Goal: Check status: Check status

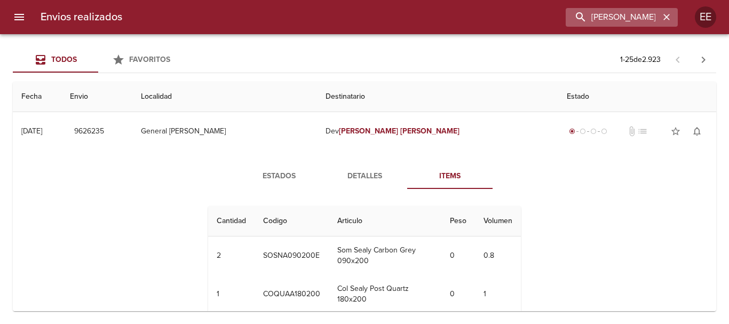
drag, startPoint x: 664, startPoint y: 14, endPoint x: 636, endPoint y: 13, distance: 28.3
click at [664, 13] on icon "button" at bounding box center [666, 17] width 11 height 11
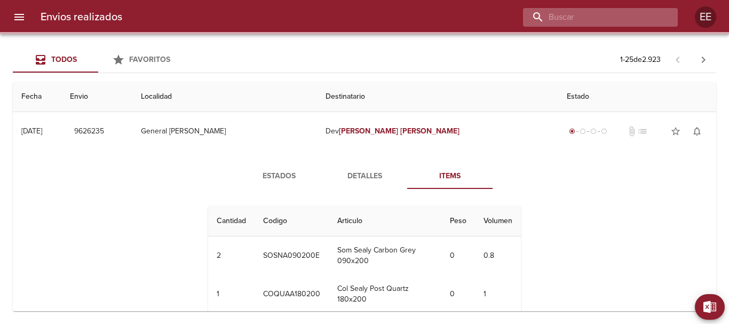
click at [634, 13] on input "buscar" at bounding box center [591, 17] width 137 height 19
paste input "935725"
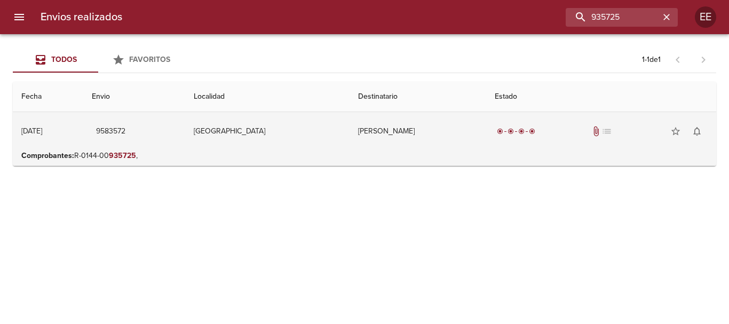
click at [357, 143] on td "[PERSON_NAME]" at bounding box center [417, 131] width 137 height 38
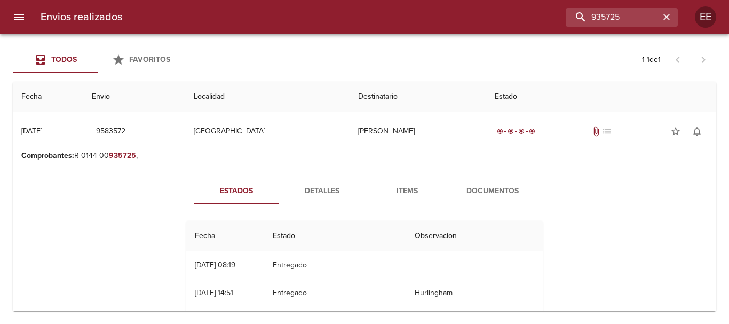
click at [408, 193] on span "Items" at bounding box center [407, 191] width 73 height 13
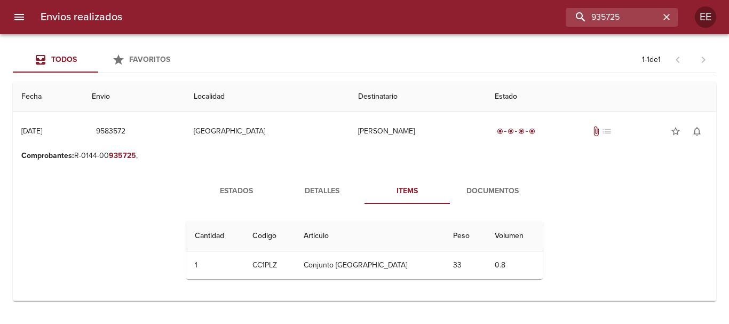
click at [483, 195] on span "Documentos" at bounding box center [492, 191] width 73 height 13
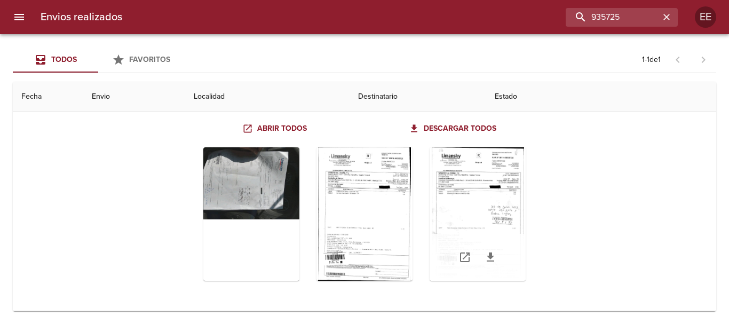
scroll to position [102, 0]
click at [493, 190] on div "Tabla de envíos del cliente" at bounding box center [477, 213] width 96 height 133
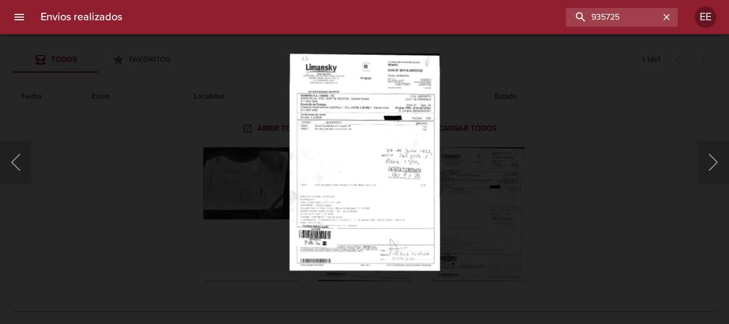
click at [389, 157] on img "Lightbox" at bounding box center [364, 161] width 150 height 217
click at [372, 139] on img "Lightbox" at bounding box center [364, 161] width 150 height 217
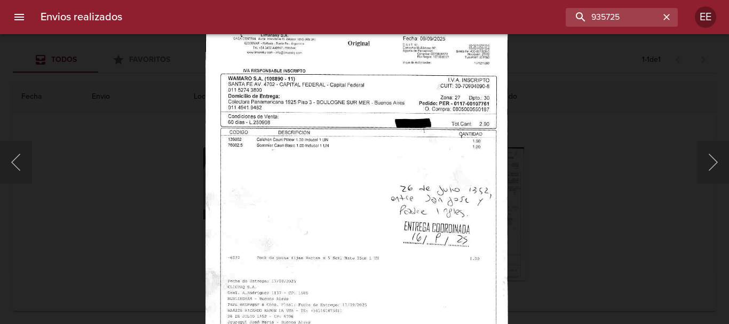
click at [428, 133] on img "Lightbox" at bounding box center [356, 212] width 302 height 436
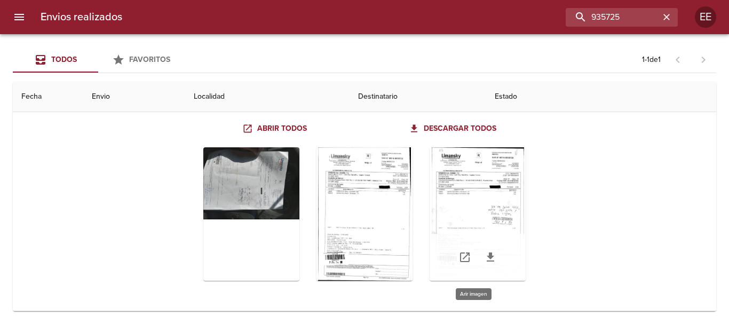
click at [479, 194] on div "Tabla de envíos del cliente" at bounding box center [477, 213] width 96 height 133
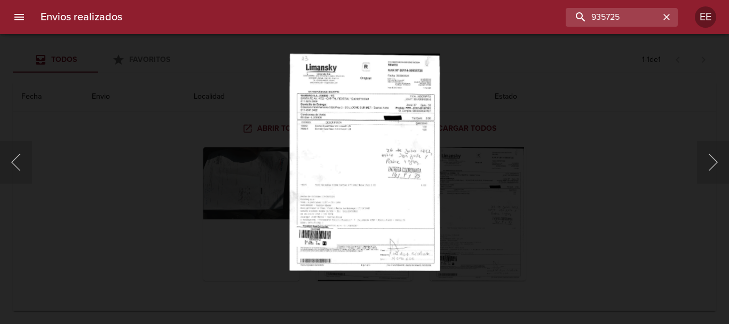
click at [312, 182] on img "Lightbox" at bounding box center [364, 161] width 150 height 217
click at [338, 153] on img "Lightbox" at bounding box center [364, 161] width 150 height 217
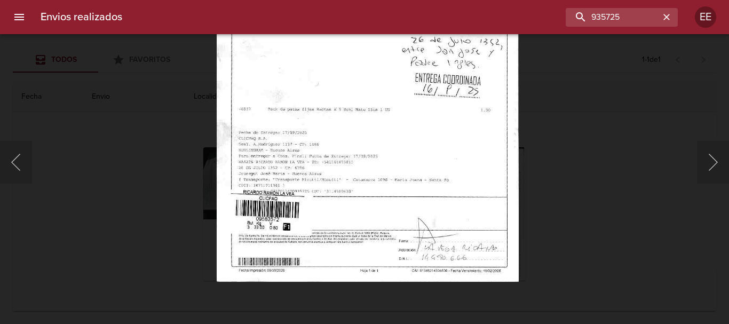
click at [390, 201] on img "Lightbox" at bounding box center [367, 63] width 302 height 436
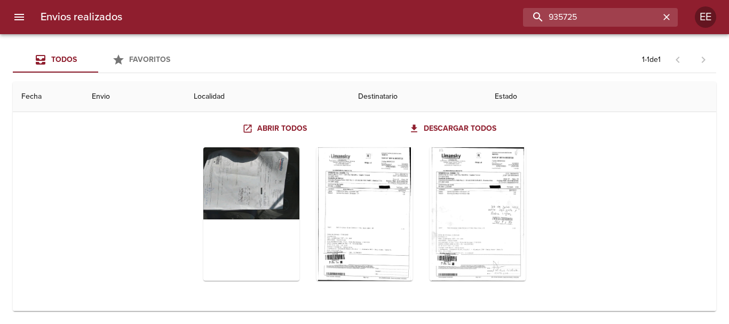
drag, startPoint x: 627, startPoint y: 15, endPoint x: 444, endPoint y: 13, distance: 182.9
click at [444, 13] on div "935725" at bounding box center [404, 17] width 547 height 19
paste input "6989"
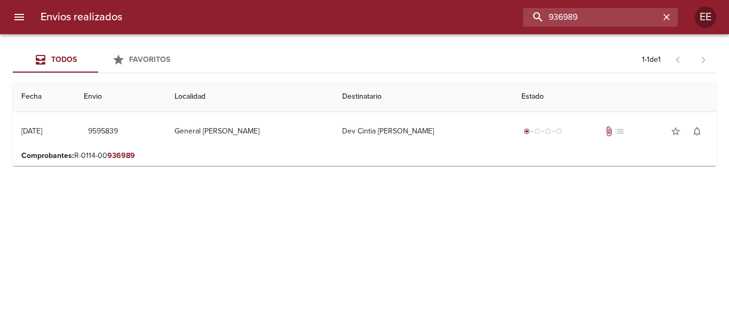
scroll to position [0, 0]
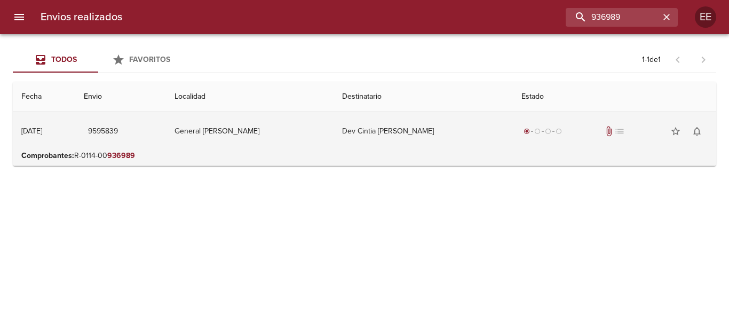
drag, startPoint x: 361, startPoint y: 134, endPoint x: 501, endPoint y: 209, distance: 159.1
click at [361, 134] on td "Dev Cintia [PERSON_NAME]" at bounding box center [422, 131] width 179 height 38
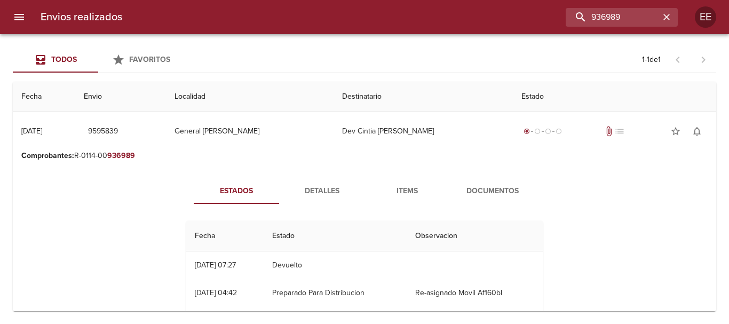
drag, startPoint x: 414, startPoint y: 185, endPoint x: 414, endPoint y: 191, distance: 5.9
click at [414, 186] on span "Items" at bounding box center [407, 191] width 73 height 13
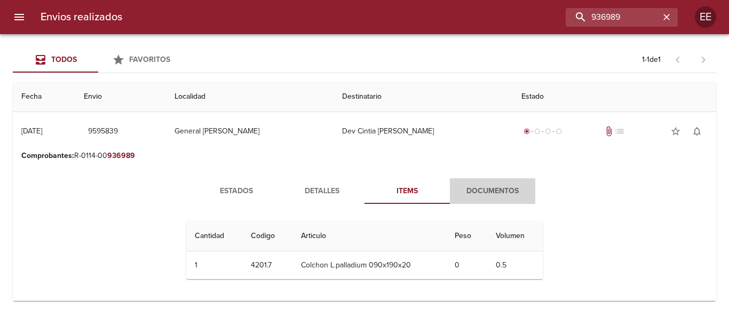
click at [496, 190] on span "Documentos" at bounding box center [492, 191] width 73 height 13
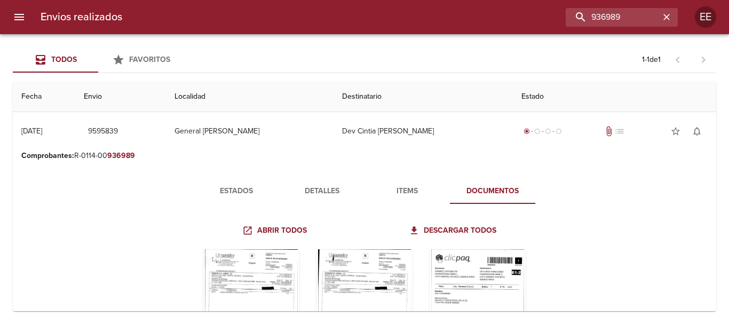
scroll to position [102, 0]
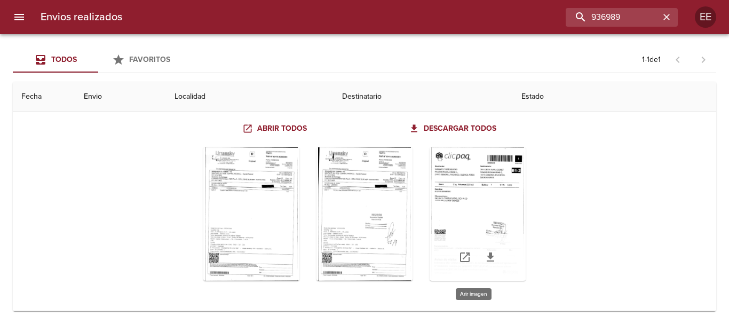
click at [492, 219] on div "Tabla de envíos del cliente" at bounding box center [477, 213] width 96 height 133
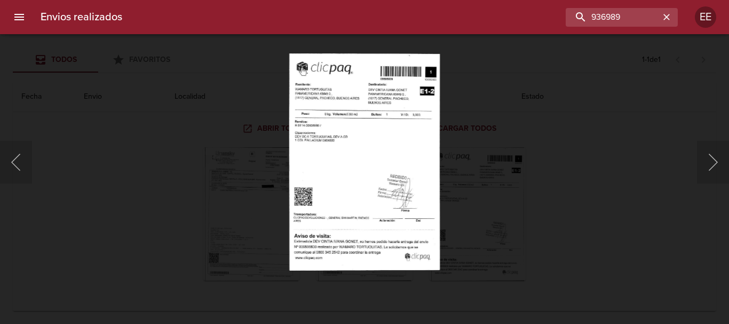
click at [371, 149] on img "Lightbox" at bounding box center [364, 161] width 151 height 217
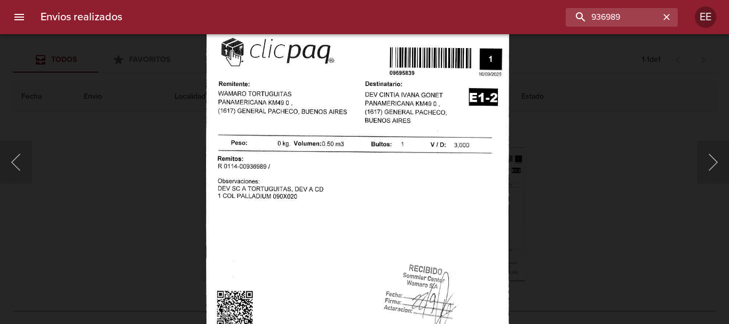
click at [393, 211] on img "Lightbox" at bounding box center [357, 239] width 303 height 436
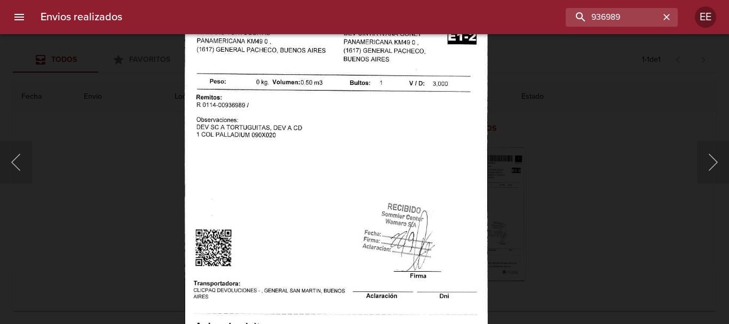
click at [410, 162] on img "Lightbox" at bounding box center [336, 178] width 303 height 436
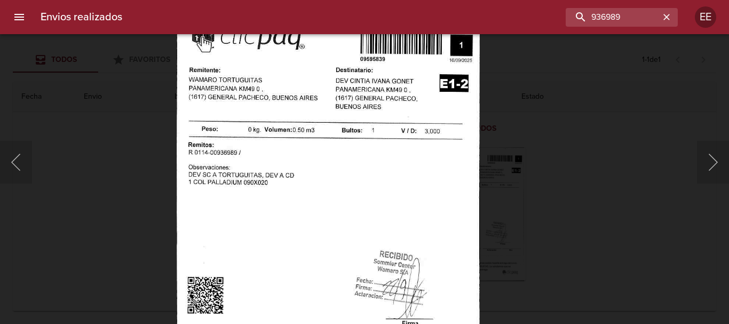
click at [359, 188] on img "Lightbox" at bounding box center [328, 225] width 303 height 436
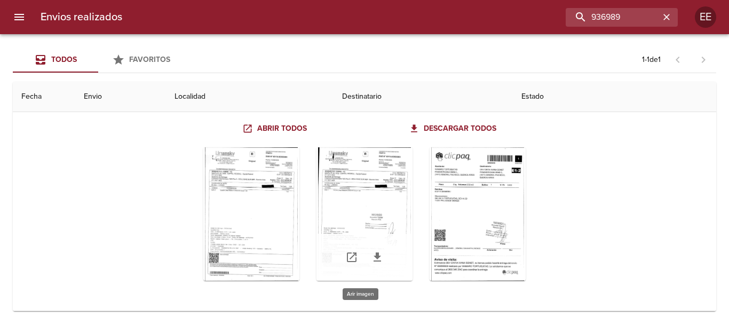
click at [346, 194] on div "Tabla de envíos del cliente" at bounding box center [364, 213] width 96 height 133
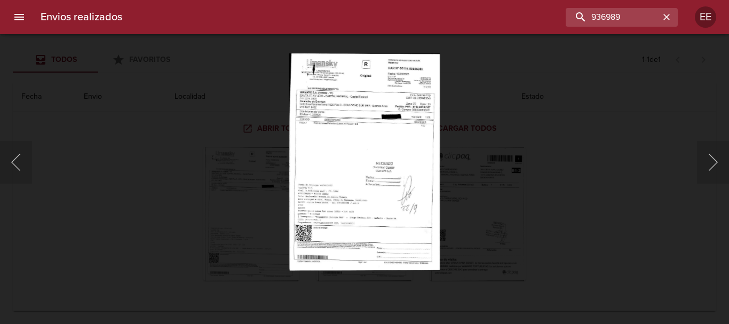
click at [349, 149] on img "Lightbox" at bounding box center [364, 161] width 151 height 217
click at [362, 132] on img "Lightbox" at bounding box center [364, 161] width 151 height 217
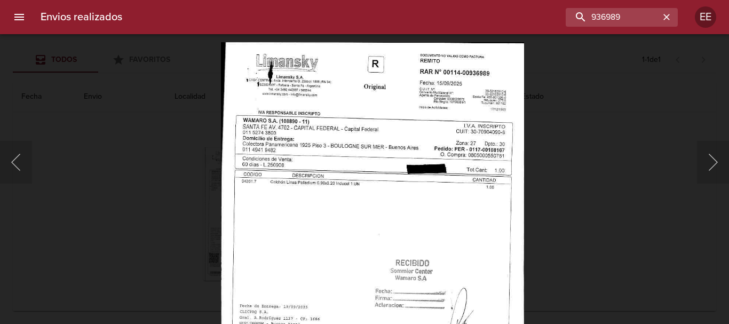
click at [433, 211] on img "Lightbox" at bounding box center [372, 260] width 303 height 436
click at [702, 157] on button "Siguiente" at bounding box center [713, 162] width 32 height 43
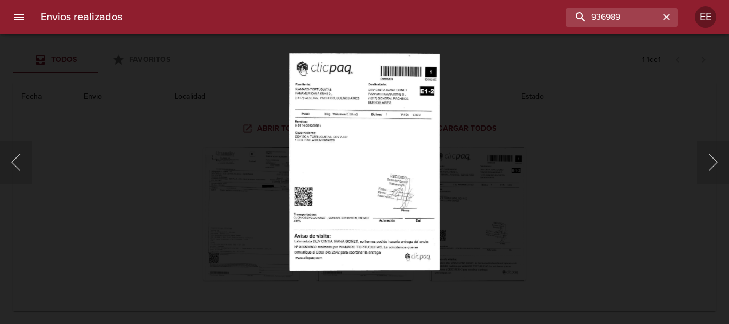
click at [363, 169] on img "Lightbox" at bounding box center [364, 161] width 151 height 217
click at [395, 191] on img "Lightbox" at bounding box center [364, 161] width 151 height 217
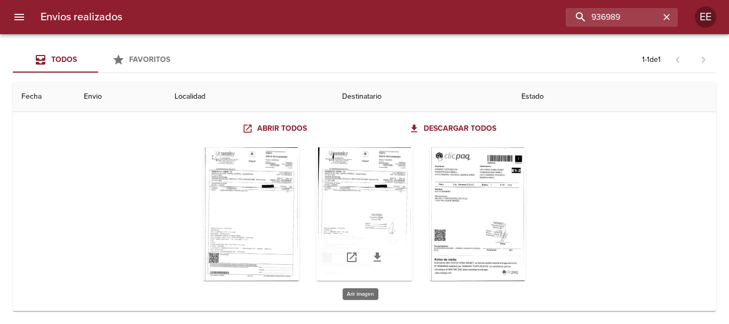
click at [358, 206] on div "Tabla de envíos del cliente" at bounding box center [364, 213] width 96 height 133
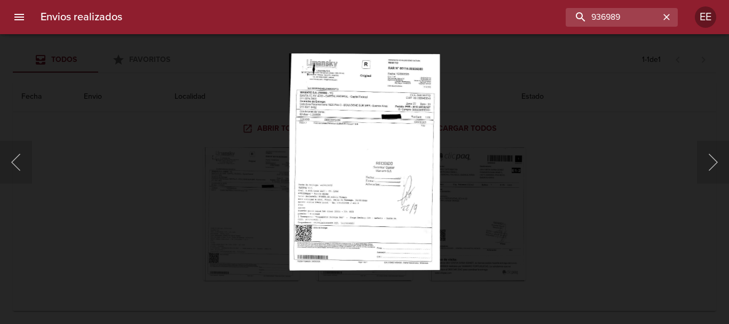
click at [352, 129] on img "Lightbox" at bounding box center [364, 161] width 151 height 217
click at [364, 159] on img "Lightbox" at bounding box center [364, 161] width 151 height 217
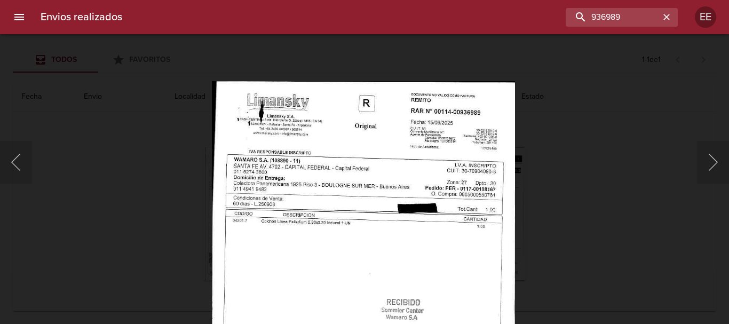
click at [446, 209] on img "Lightbox" at bounding box center [363, 299] width 303 height 436
click at [413, 214] on img "Lightbox" at bounding box center [363, 299] width 303 height 436
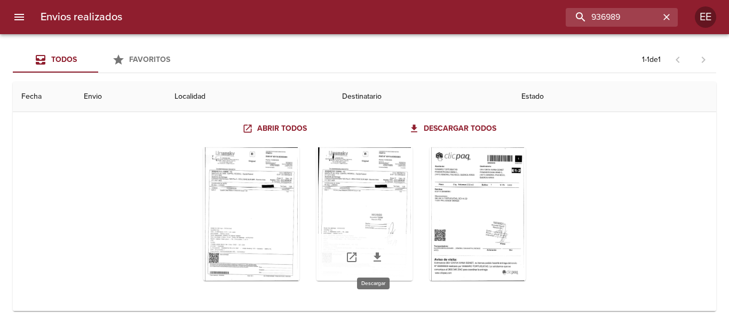
click at [372, 258] on icon "Tabla de envíos del cliente" at bounding box center [377, 257] width 13 height 13
click at [159, 0] on html "Envios realizados 936989 EE Todos Favoritos 1 - 1 de 1 Fecha Envio Localidad De…" at bounding box center [364, 0] width 729 height 0
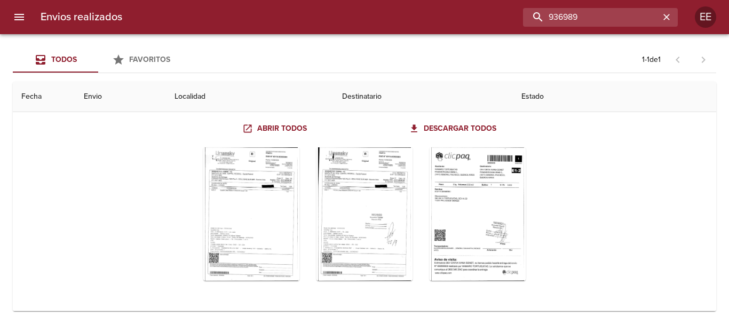
drag, startPoint x: 580, startPoint y: 13, endPoint x: 403, endPoint y: 13, distance: 176.5
click at [403, 12] on div "936989" at bounding box center [404, 17] width 547 height 19
paste input "698734"
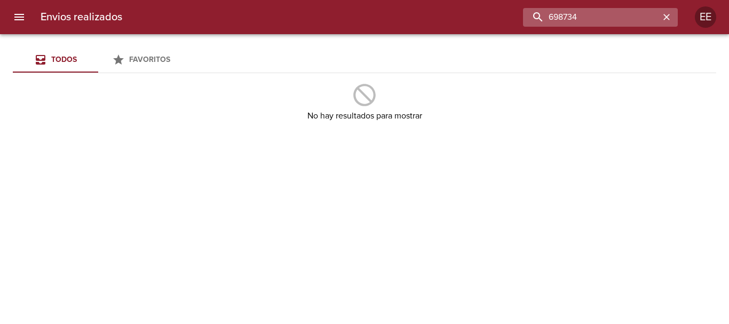
click at [595, 16] on input "698734" at bounding box center [591, 17] width 137 height 19
drag, startPoint x: 595, startPoint y: 16, endPoint x: 538, endPoint y: 16, distance: 57.6
click at [538, 16] on input "698734" at bounding box center [591, 17] width 137 height 19
paste input "938912"
click at [623, 14] on input "938912" at bounding box center [591, 17] width 137 height 19
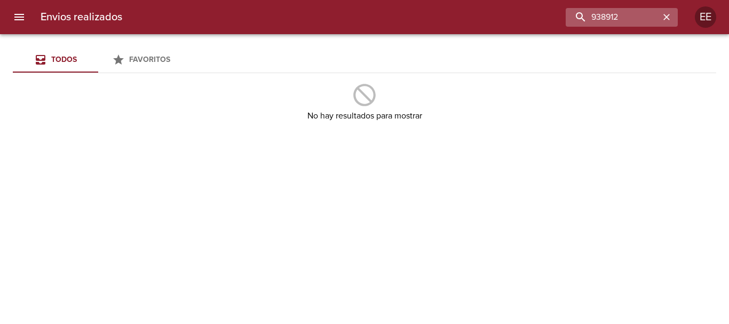
drag, startPoint x: 583, startPoint y: 3, endPoint x: 574, endPoint y: 14, distance: 14.4
click at [545, 3] on div "Envios realizados 938912 EE" at bounding box center [364, 17] width 729 height 34
drag, startPoint x: 544, startPoint y: 6, endPoint x: 515, endPoint y: 6, distance: 28.8
click at [509, 5] on div "Envios realizados 938912 EE" at bounding box center [364, 17] width 729 height 34
paste input "3"
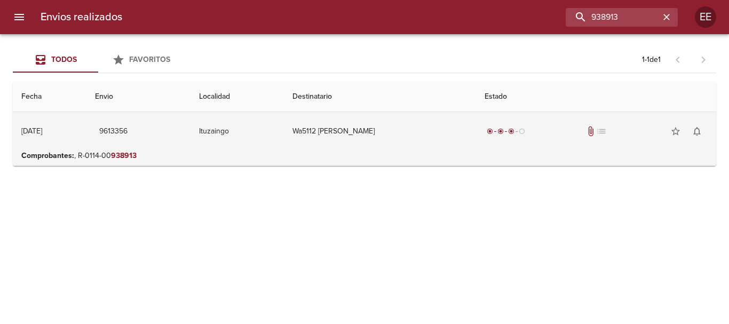
click at [365, 138] on td "Wa5112 [PERSON_NAME]" at bounding box center [380, 131] width 192 height 38
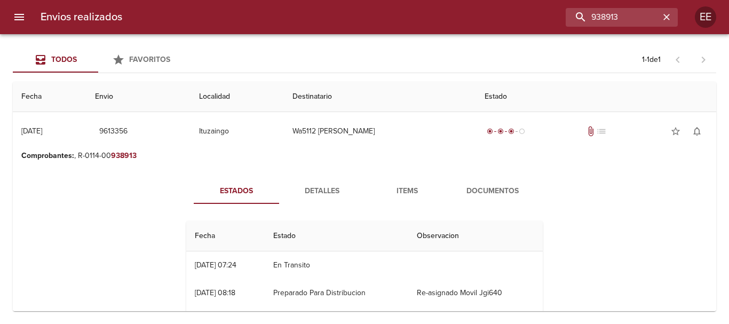
click at [414, 191] on span "Items" at bounding box center [407, 191] width 73 height 13
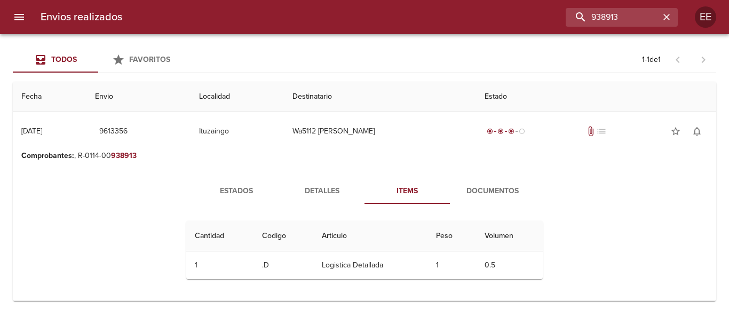
drag, startPoint x: 505, startPoint y: 187, endPoint x: 526, endPoint y: 192, distance: 21.5
click at [506, 187] on span "Documentos" at bounding box center [492, 191] width 73 height 13
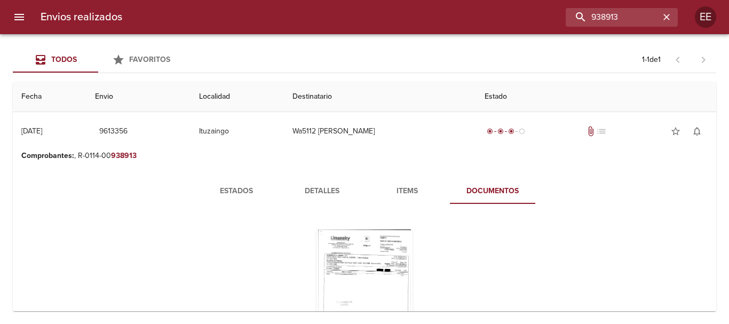
scroll to position [82, 0]
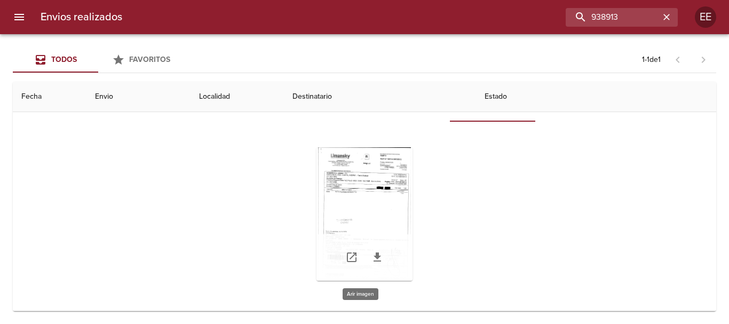
click at [373, 195] on div "Tabla de envíos del cliente" at bounding box center [364, 213] width 96 height 133
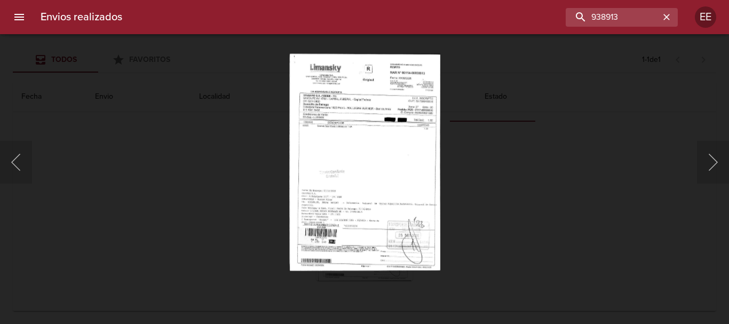
click at [380, 151] on img "Lightbox" at bounding box center [364, 161] width 151 height 217
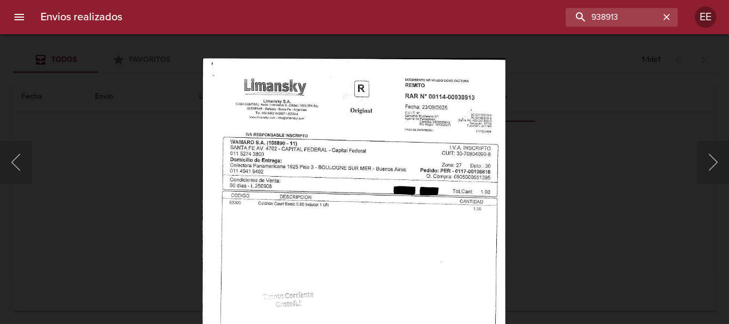
click at [373, 214] on img "Lightbox" at bounding box center [353, 276] width 303 height 436
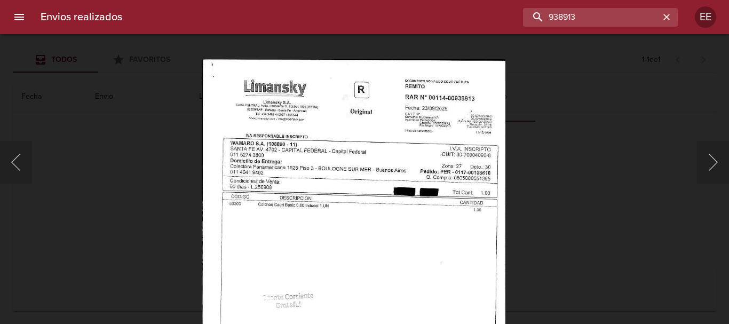
drag, startPoint x: 609, startPoint y: 15, endPoint x: 475, endPoint y: 14, distance: 133.9
click at [475, 14] on div "938913" at bounding box center [404, 17] width 547 height 19
paste input "2"
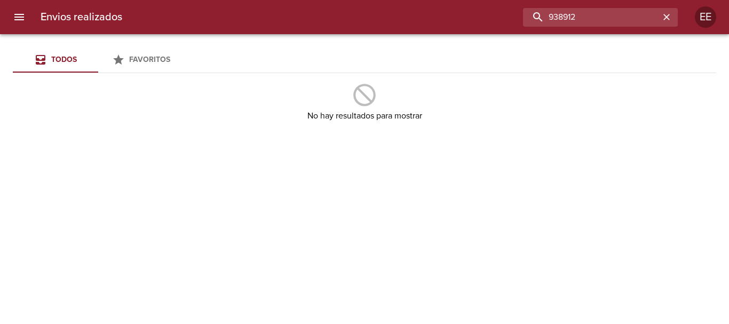
click at [405, 11] on div "938912" at bounding box center [404, 17] width 547 height 19
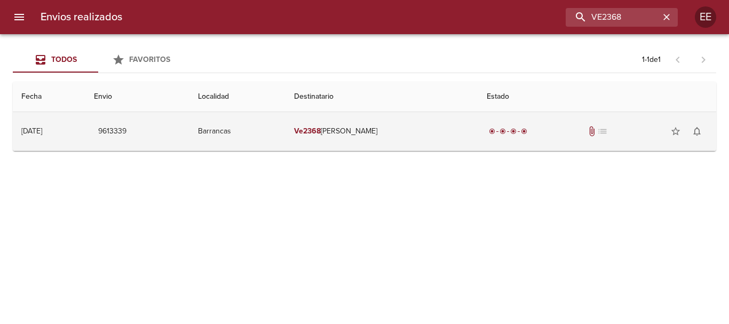
drag, startPoint x: 349, startPoint y: 139, endPoint x: 358, endPoint y: 141, distance: 9.3
click at [349, 139] on td "Ve2368 [PERSON_NAME]" at bounding box center [381, 131] width 193 height 38
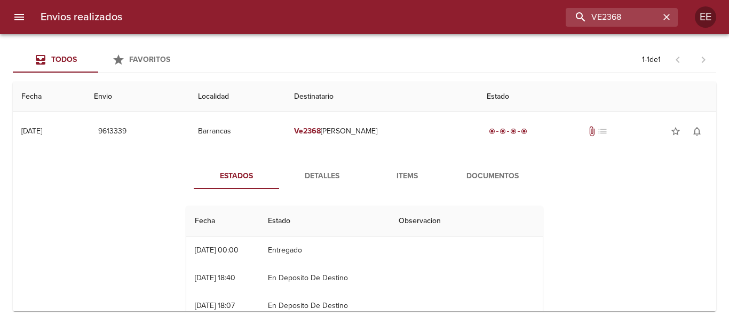
click at [474, 170] on span "Documentos" at bounding box center [492, 176] width 73 height 13
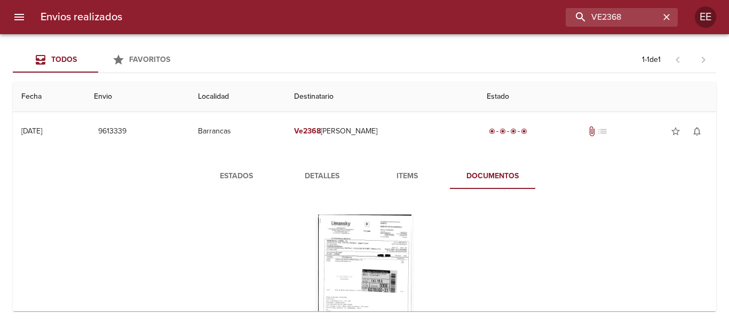
scroll to position [67, 0]
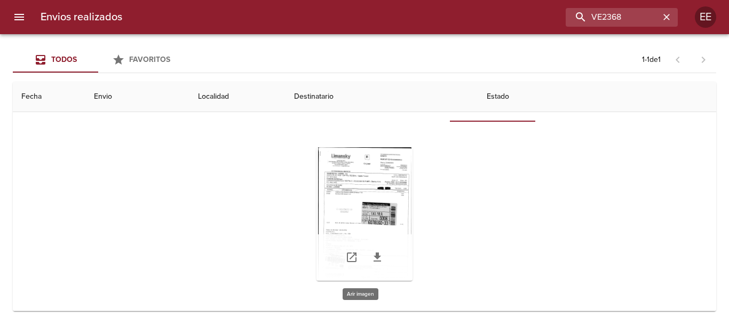
click at [371, 182] on div "Tabla de envíos del cliente" at bounding box center [364, 213] width 96 height 133
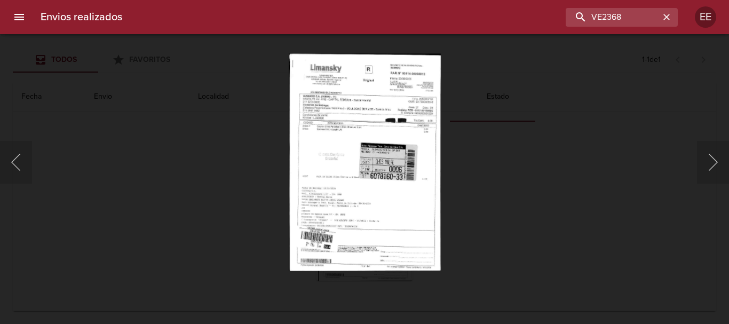
click at [411, 194] on img "Lightbox" at bounding box center [365, 161] width 152 height 217
click at [383, 102] on img "Lightbox" at bounding box center [365, 161] width 152 height 217
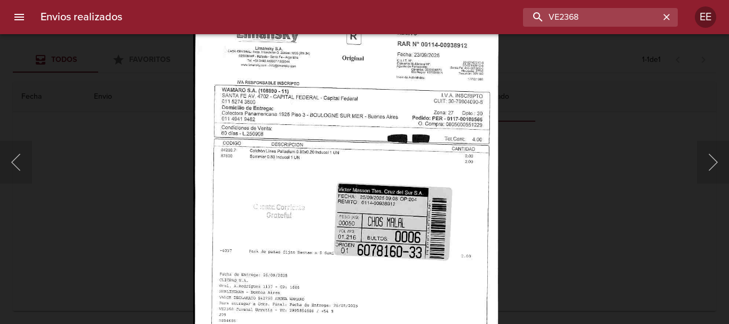
drag, startPoint x: 458, startPoint y: 17, endPoint x: 450, endPoint y: 19, distance: 7.8
click at [449, 17] on div "VE2368" at bounding box center [404, 17] width 547 height 19
paste input "938914"
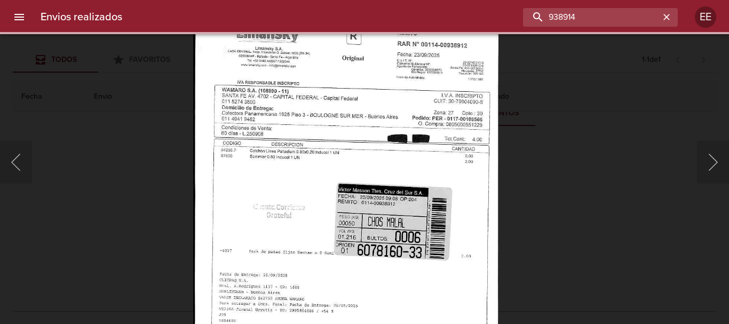
scroll to position [0, 0]
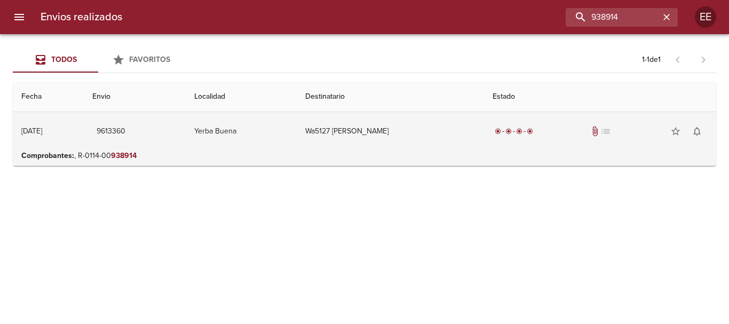
click at [405, 137] on td "Wa5127 [PERSON_NAME]" at bounding box center [391, 131] width 188 height 38
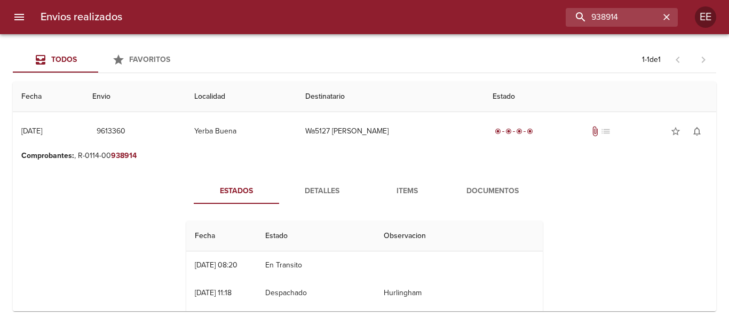
drag, startPoint x: 476, startPoint y: 188, endPoint x: 527, endPoint y: 184, distance: 51.4
click at [476, 188] on span "Documentos" at bounding box center [492, 191] width 73 height 13
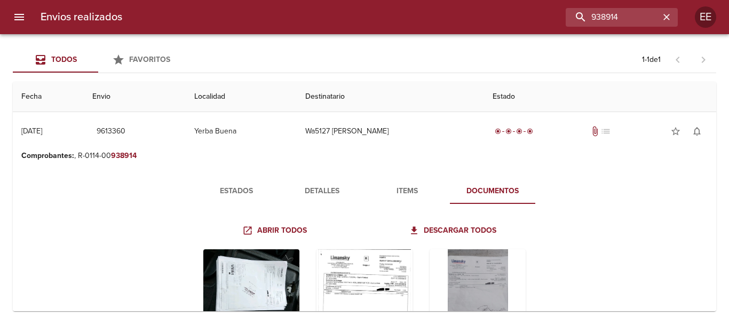
scroll to position [102, 0]
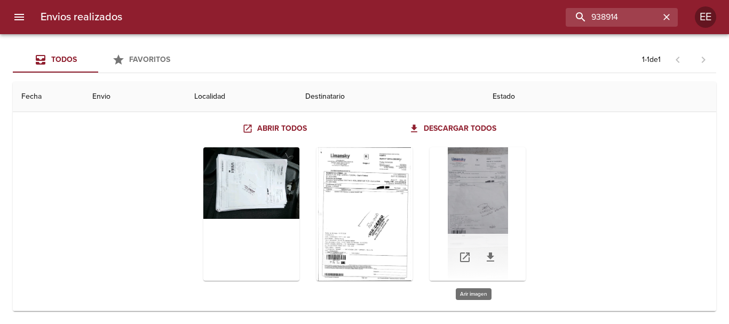
click at [476, 183] on div "Tabla de envíos del cliente" at bounding box center [477, 213] width 96 height 133
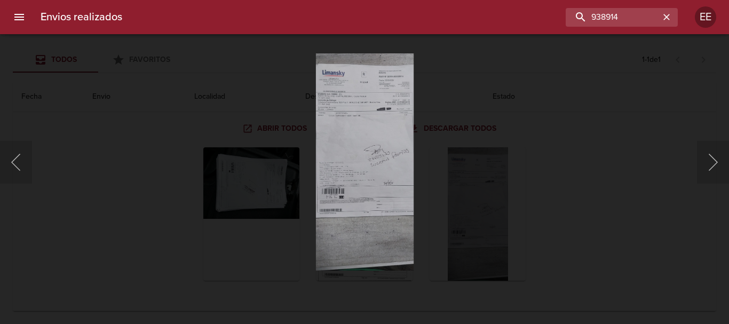
click at [371, 148] on img "Lightbox" at bounding box center [364, 161] width 98 height 217
click at [370, 148] on img "Lightbox" at bounding box center [364, 161] width 98 height 217
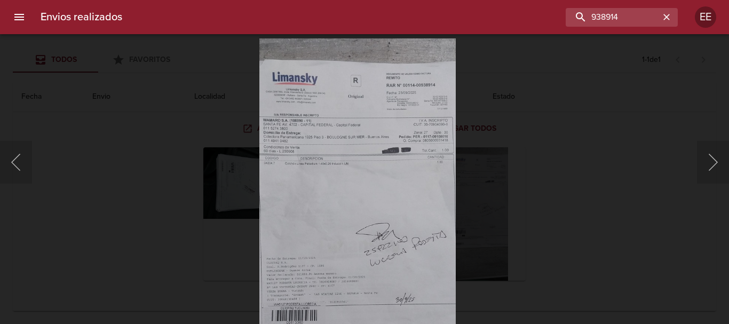
click at [396, 225] on img "Lightbox" at bounding box center [357, 256] width 196 height 436
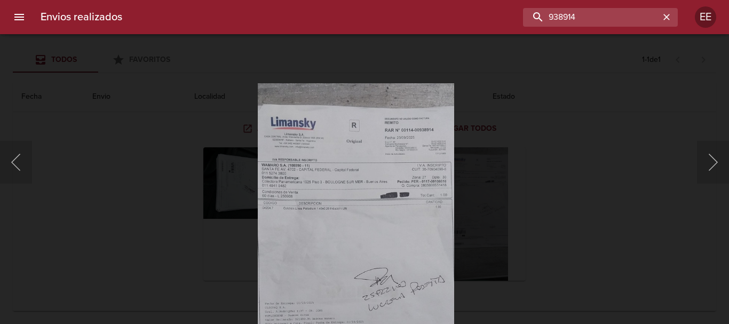
drag, startPoint x: 629, startPoint y: 12, endPoint x: 373, endPoint y: -14, distance: 257.9
click at [373, 0] on html "Envios realizados 938914 EE Todos Favoritos 1 - 1 de 1 Fecha Envio Localidad De…" at bounding box center [364, 0] width 729 height 0
paste input "5"
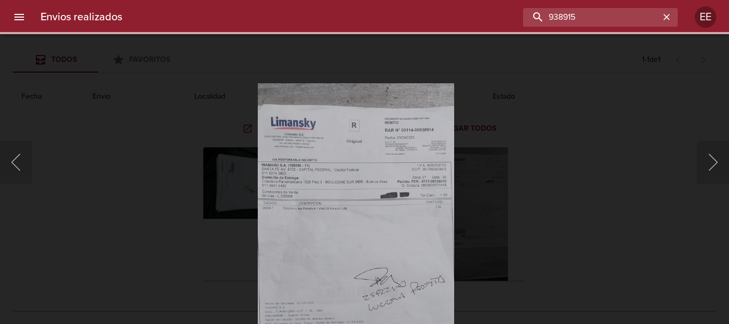
scroll to position [0, 0]
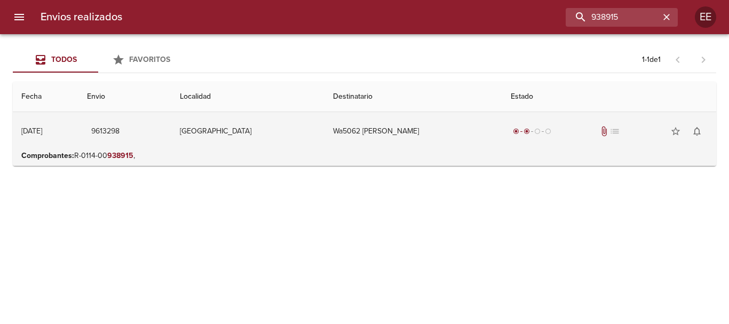
click at [399, 139] on td "Wa5062 [PERSON_NAME]" at bounding box center [413, 131] width 178 height 38
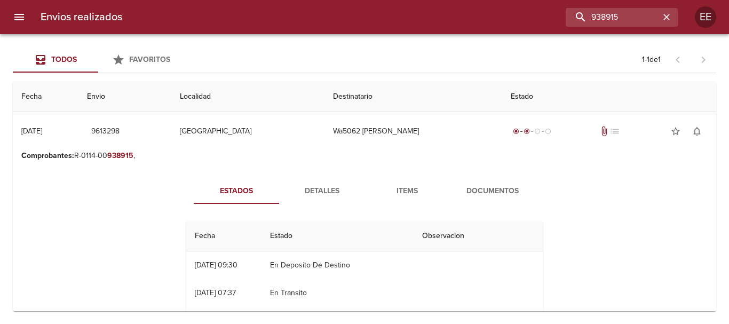
click at [491, 186] on span "Documentos" at bounding box center [492, 191] width 73 height 13
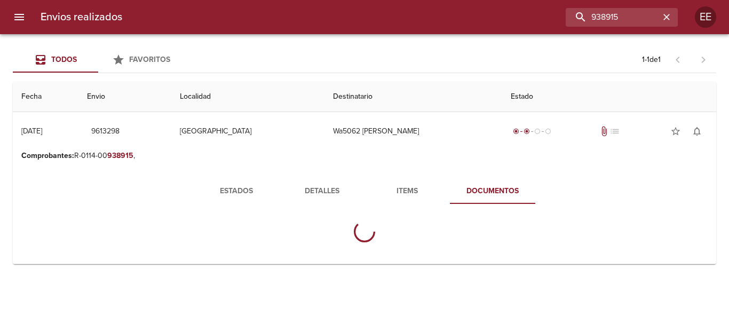
scroll to position [82, 0]
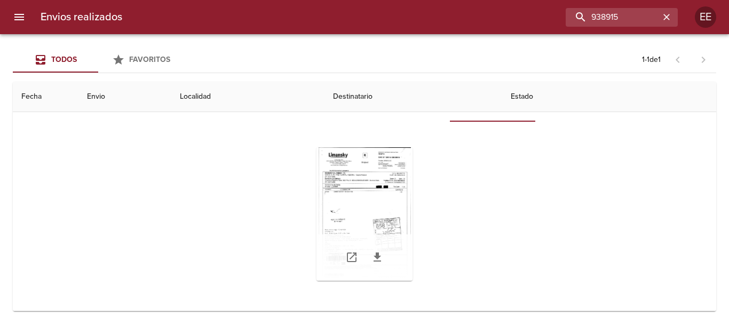
click at [364, 190] on div "Tabla de envíos del cliente" at bounding box center [364, 213] width 96 height 133
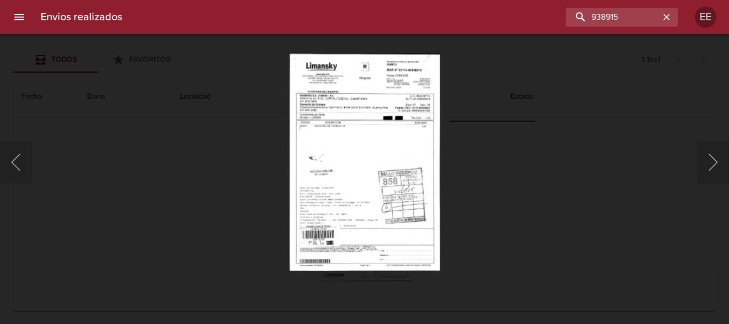
click at [368, 140] on img "Lightbox" at bounding box center [364, 161] width 150 height 217
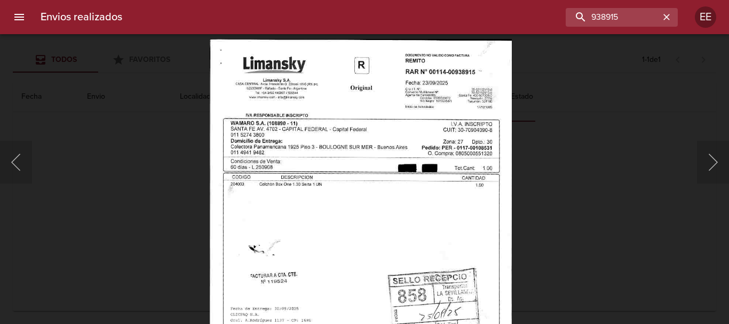
click at [409, 183] on img "Lightbox" at bounding box center [361, 257] width 302 height 436
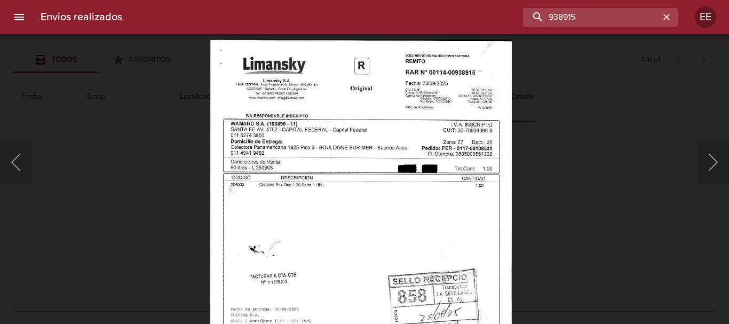
drag, startPoint x: 600, startPoint y: 13, endPoint x: 434, endPoint y: -1, distance: 167.0
click at [434, 0] on html "Envios realizados 938915 EE Todos Favoritos 1 - 1 de 1 Fecha Envio Localidad De…" at bounding box center [364, 0] width 729 height 0
paste input "6"
type input "938916"
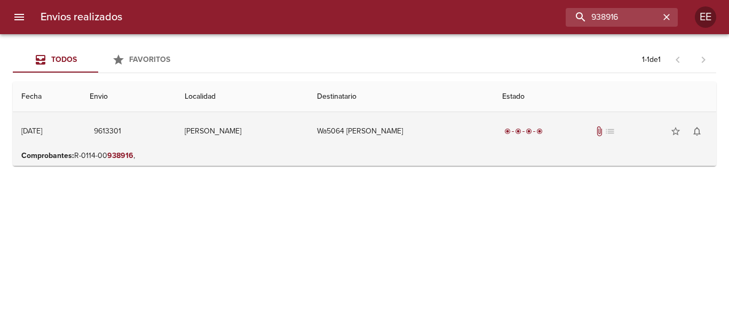
click at [365, 136] on td "Wa5064 [PERSON_NAME]" at bounding box center [400, 131] width 185 height 38
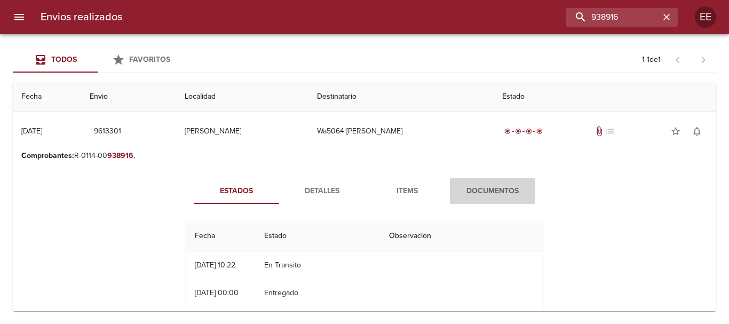
click at [479, 187] on span "Documentos" at bounding box center [492, 191] width 73 height 13
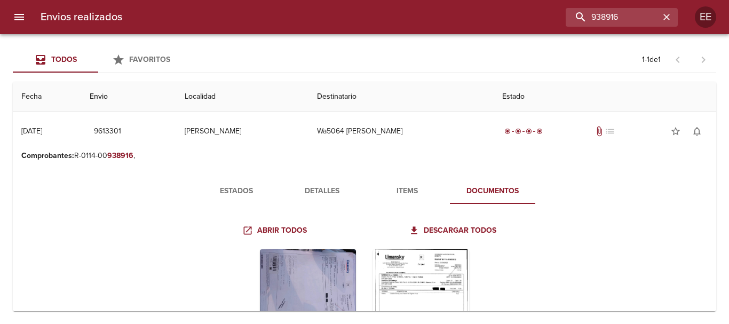
scroll to position [53, 0]
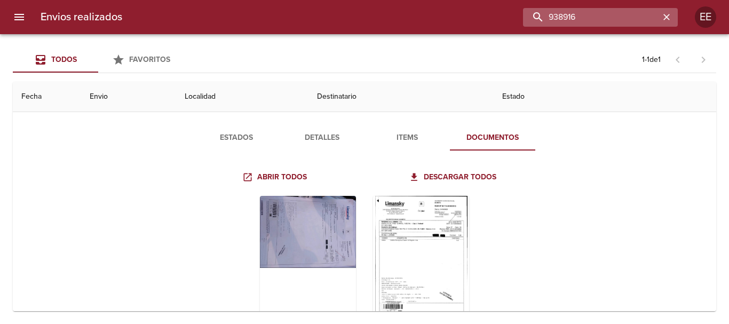
click at [621, 11] on input "938916" at bounding box center [591, 17] width 137 height 19
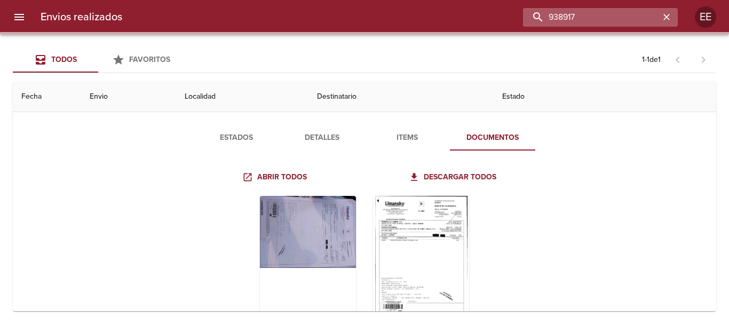
scroll to position [0, 0]
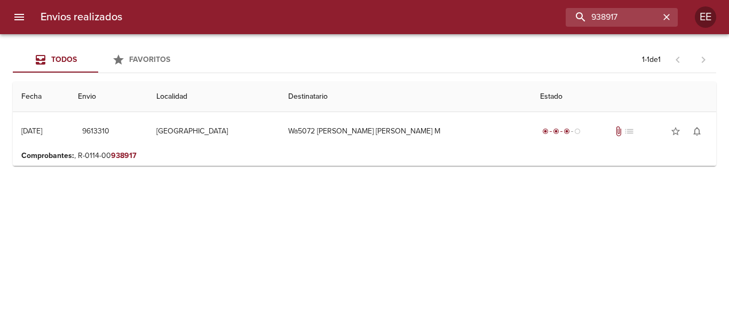
drag, startPoint x: 419, startPoint y: 130, endPoint x: 705, endPoint y: 160, distance: 287.5
click at [419, 131] on td "Wa5072 [PERSON_NAME] [PERSON_NAME] M" at bounding box center [405, 131] width 252 height 38
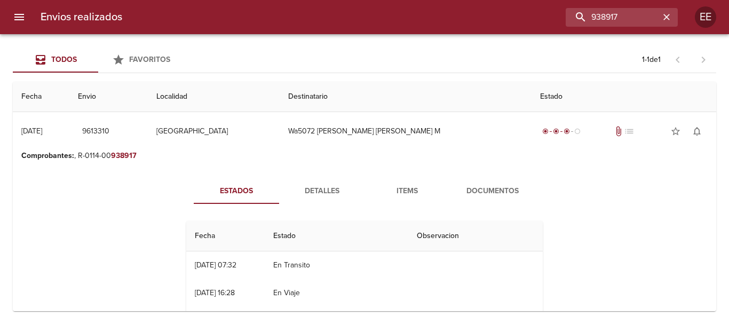
click at [478, 188] on span "Documentos" at bounding box center [492, 191] width 73 height 13
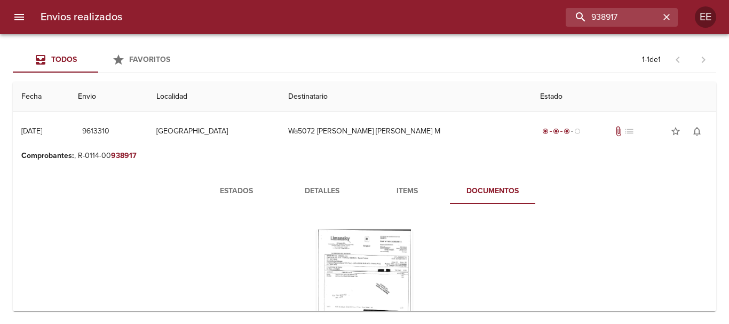
scroll to position [82, 0]
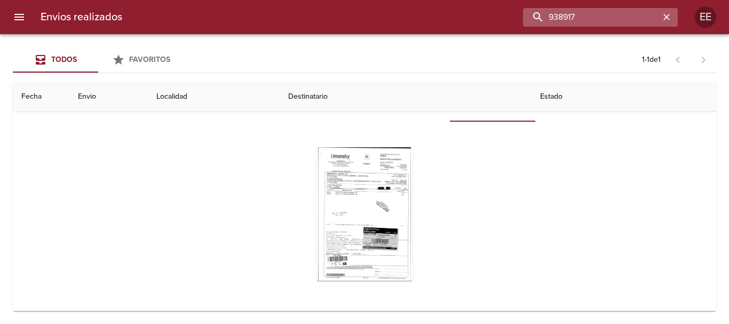
click at [630, 22] on input "938917" at bounding box center [591, 17] width 137 height 19
type input "938918"
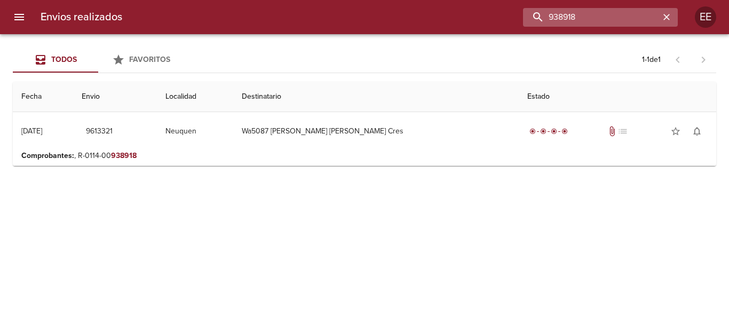
scroll to position [0, 0]
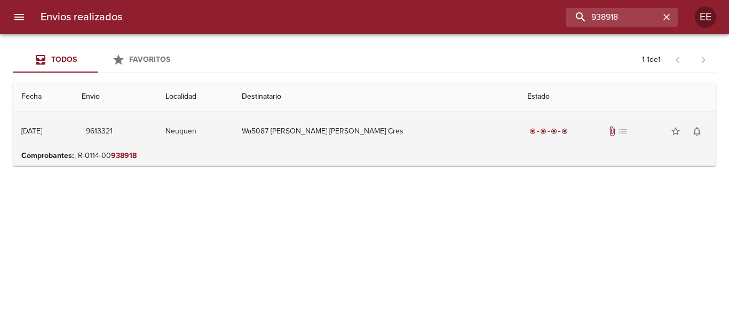
click at [444, 135] on td "Wa5087 [PERSON_NAME] [PERSON_NAME] Cres" at bounding box center [375, 131] width 285 height 38
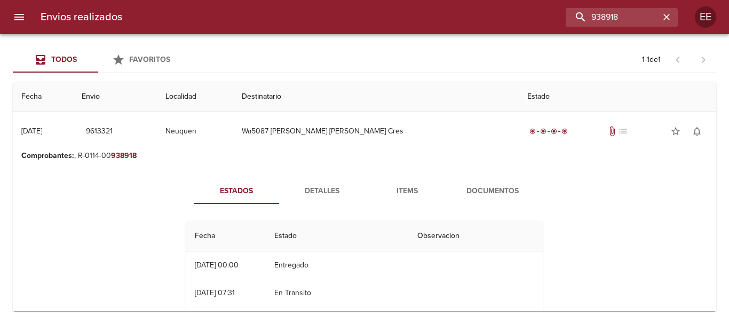
click at [507, 180] on button "Documentos" at bounding box center [492, 191] width 85 height 26
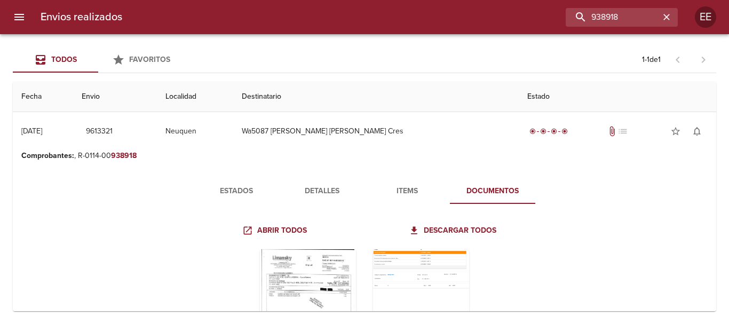
scroll to position [53, 0]
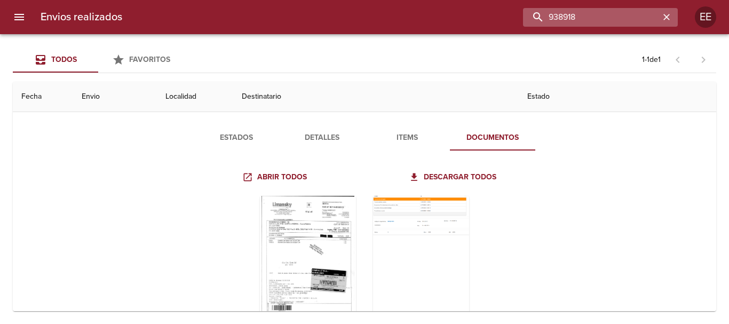
click at [625, 19] on input "938918" at bounding box center [591, 17] width 137 height 19
type input "938919"
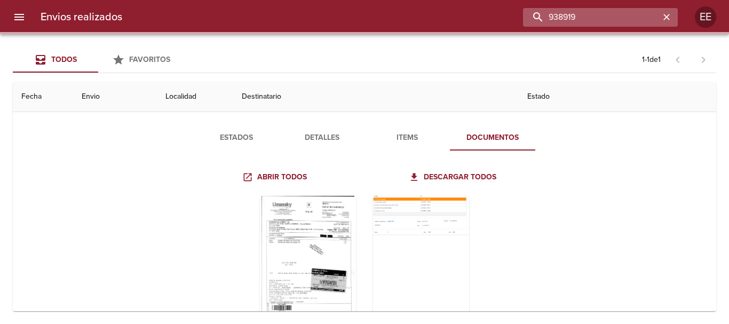
scroll to position [0, 0]
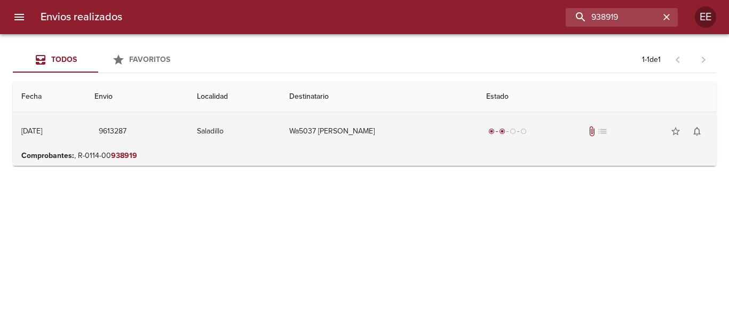
click at [374, 124] on td "Wa5037 [PERSON_NAME]" at bounding box center [379, 131] width 197 height 38
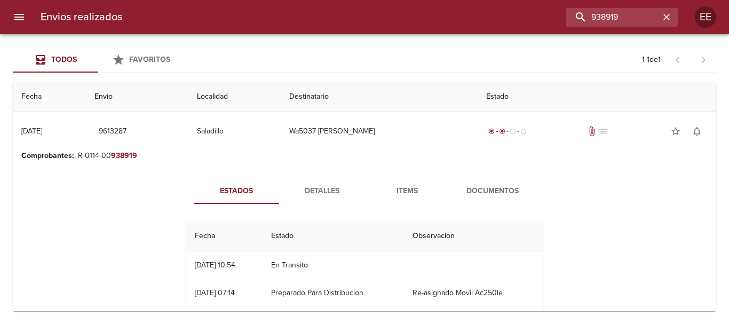
click at [516, 183] on button "Documentos" at bounding box center [492, 191] width 85 height 26
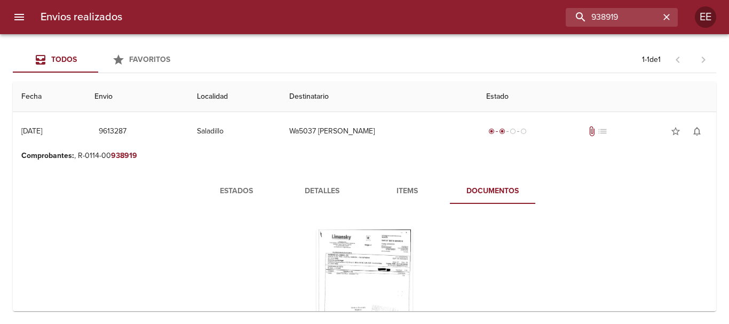
scroll to position [82, 0]
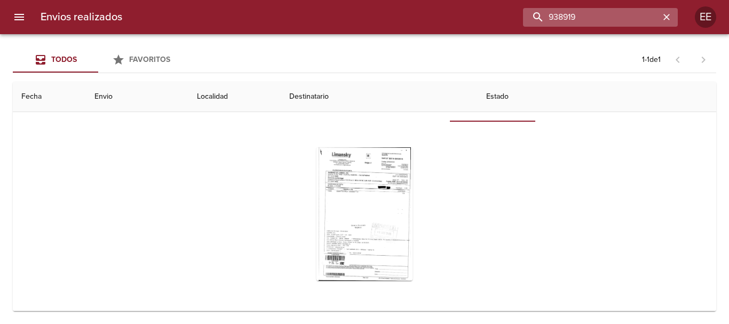
drag, startPoint x: 629, startPoint y: 17, endPoint x: 542, endPoint y: 13, distance: 87.5
click at [542, 13] on input "938919" at bounding box center [591, 17] width 137 height 19
paste input "35"
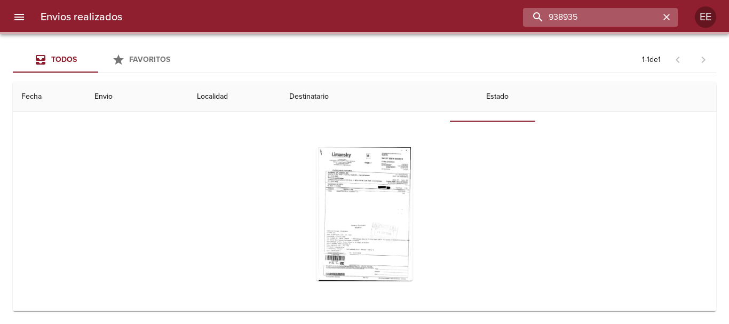
scroll to position [0, 0]
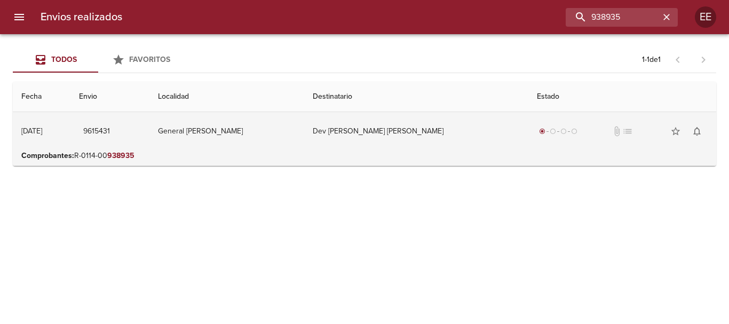
click at [411, 138] on td "Dev [PERSON_NAME] [PERSON_NAME]" at bounding box center [416, 131] width 224 height 38
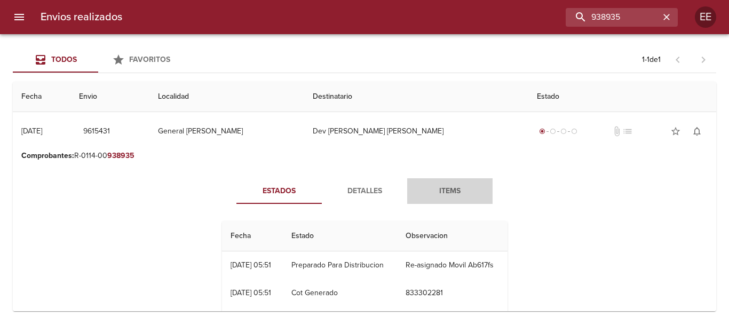
click at [444, 194] on span "Items" at bounding box center [449, 191] width 73 height 13
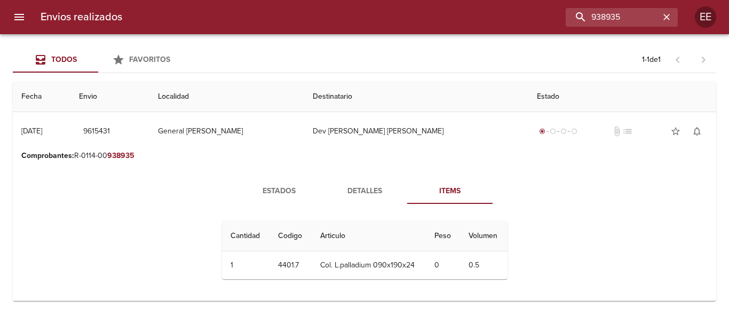
click at [359, 192] on span "Detalles" at bounding box center [364, 191] width 73 height 13
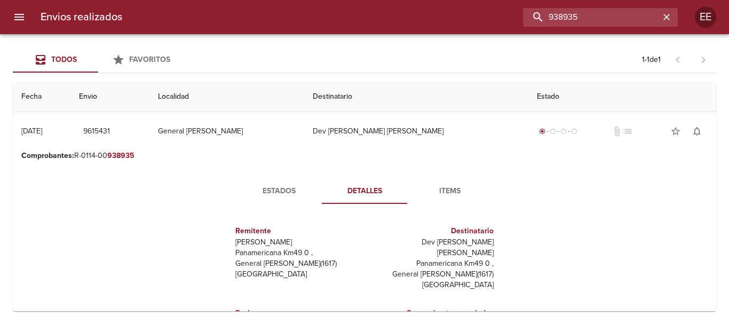
drag, startPoint x: 625, startPoint y: 16, endPoint x: 486, endPoint y: 18, distance: 138.1
click at [486, 18] on div "938935" at bounding box center [404, 17] width 547 height 19
paste input "9"
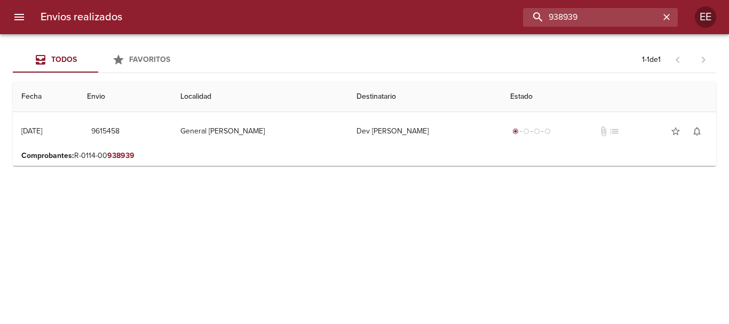
drag, startPoint x: 562, startPoint y: 14, endPoint x: 447, endPoint y: 14, distance: 114.7
click at [444, 13] on div "938939" at bounding box center [404, 17] width 547 height 19
paste input "45"
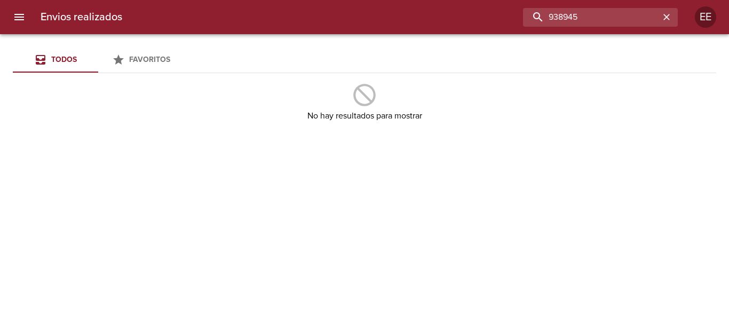
drag, startPoint x: 601, startPoint y: 17, endPoint x: 418, endPoint y: 13, distance: 182.4
click at [410, 13] on div "938945" at bounding box center [404, 17] width 547 height 19
type input "WA3752"
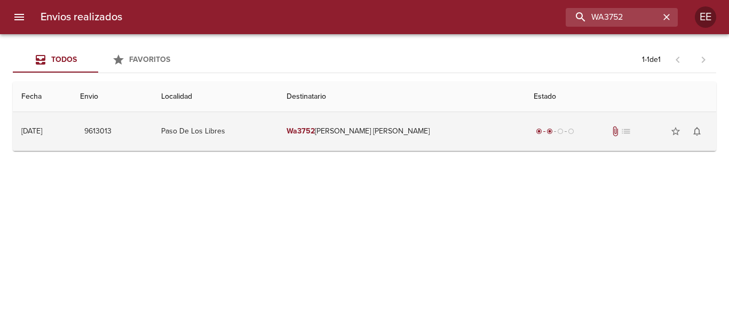
click at [406, 132] on td "Wa3752 [PERSON_NAME] [PERSON_NAME]" at bounding box center [401, 131] width 247 height 38
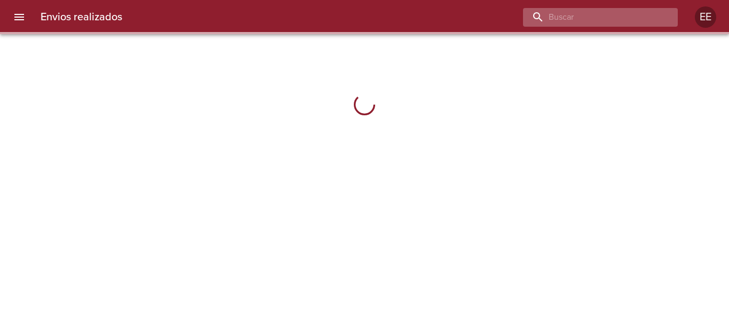
click at [603, 21] on input "buscar" at bounding box center [591, 17] width 137 height 19
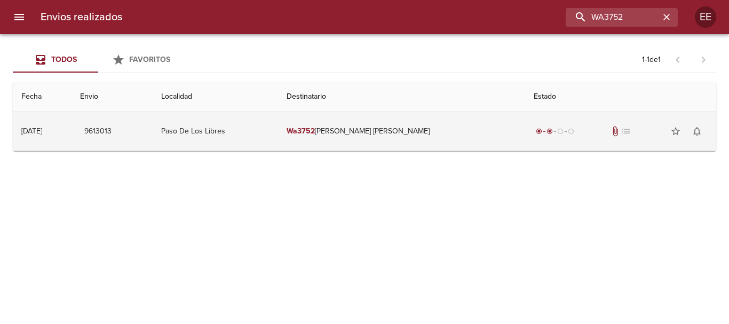
click at [398, 133] on td "Wa3752 [PERSON_NAME] [PERSON_NAME]" at bounding box center [401, 131] width 247 height 38
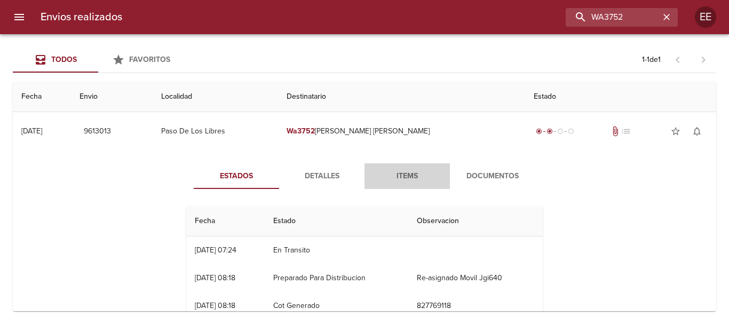
click at [409, 173] on span "Items" at bounding box center [407, 176] width 73 height 13
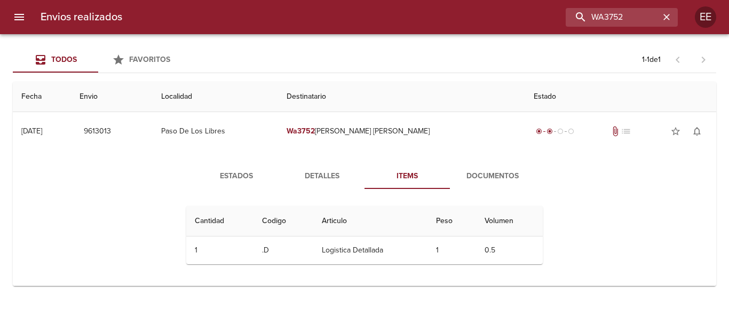
click at [329, 174] on span "Detalles" at bounding box center [321, 176] width 73 height 13
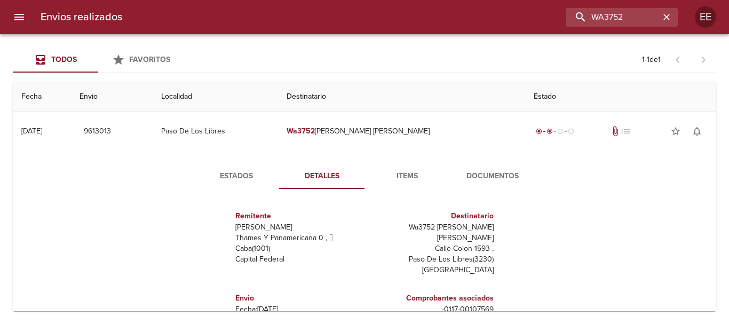
scroll to position [5, 0]
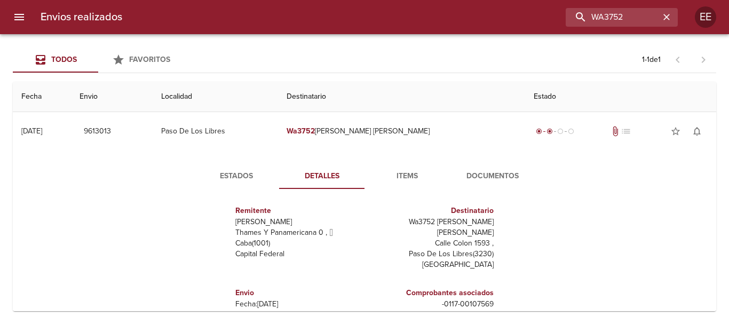
click at [505, 177] on span "Documentos" at bounding box center [492, 176] width 73 height 13
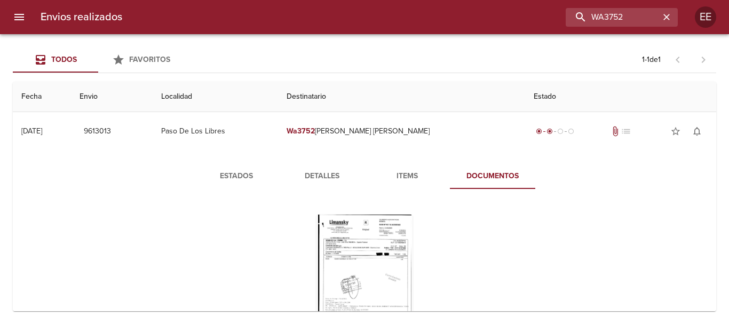
scroll to position [53, 0]
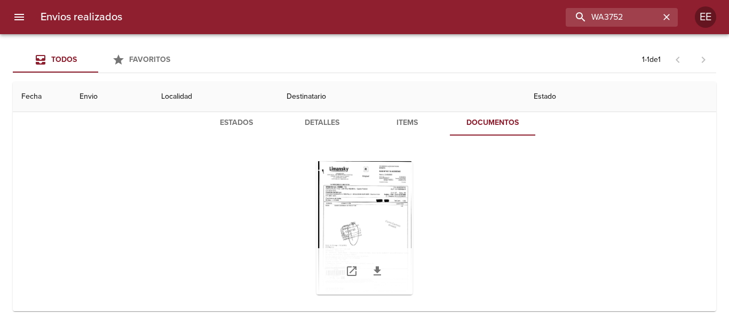
click at [385, 202] on div "Tabla de envíos del cliente" at bounding box center [364, 227] width 96 height 133
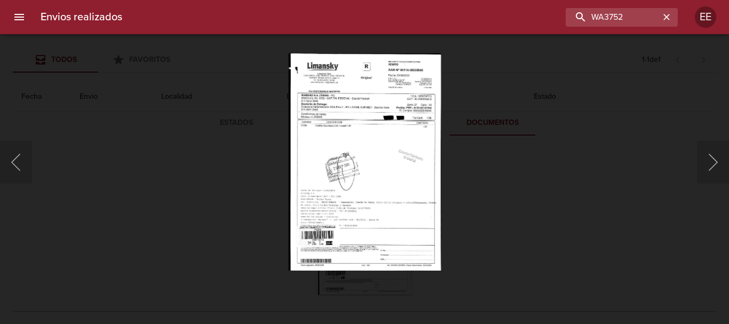
click at [366, 129] on img "Lightbox" at bounding box center [364, 161] width 153 height 217
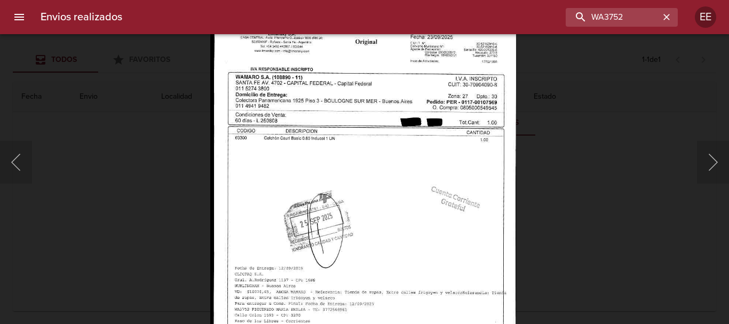
click at [372, 208] on img "Lightbox" at bounding box center [363, 211] width 306 height 436
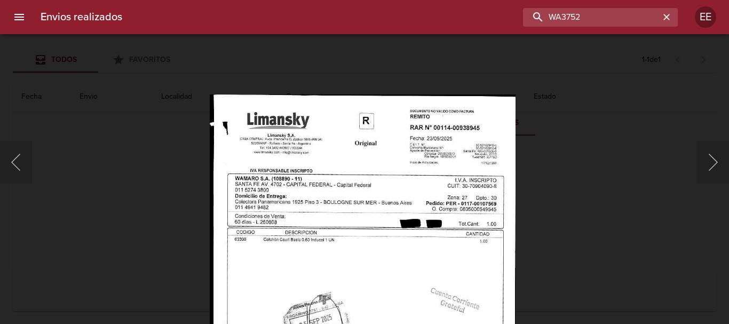
drag, startPoint x: 632, startPoint y: 12, endPoint x: 402, endPoint y: -18, distance: 231.9
click at [402, 0] on html "Envios realizados WA3752 EE Todos Favoritos 1 - 1 de 1 Fecha Envio Localidad De…" at bounding box center [364, 0] width 729 height 0
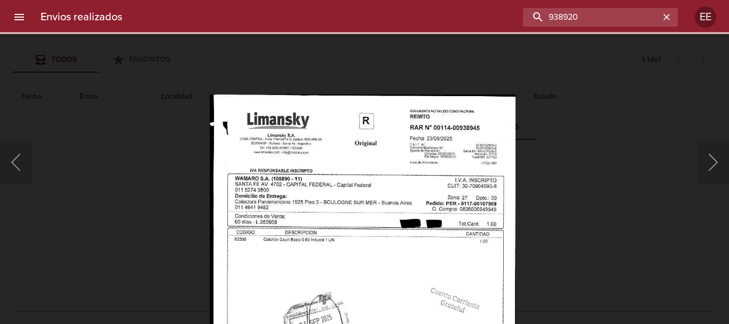
scroll to position [0, 0]
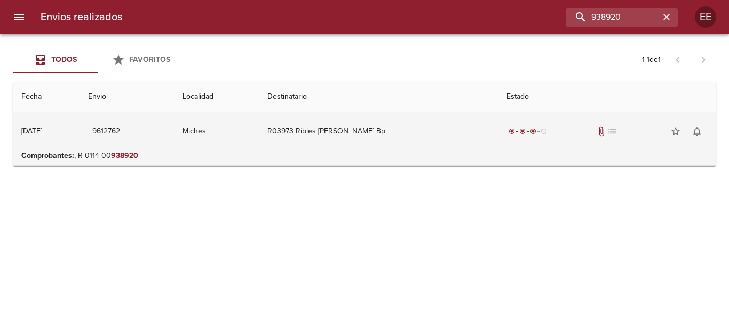
click at [393, 136] on td "R03973 Ribles Noelia Belen Bp" at bounding box center [378, 131] width 239 height 38
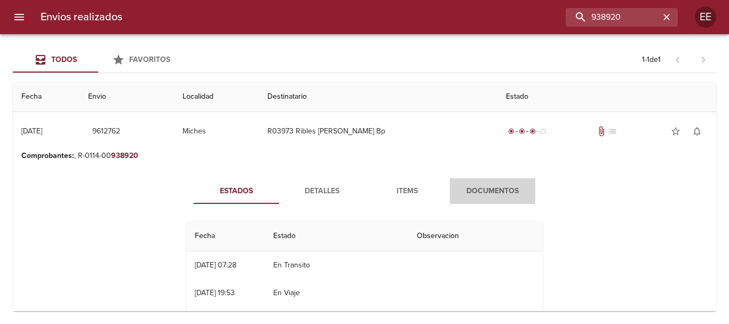
click at [466, 195] on span "Documentos" at bounding box center [492, 191] width 73 height 13
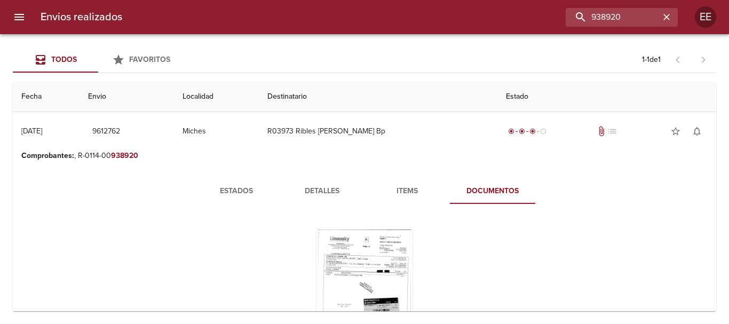
scroll to position [53, 0]
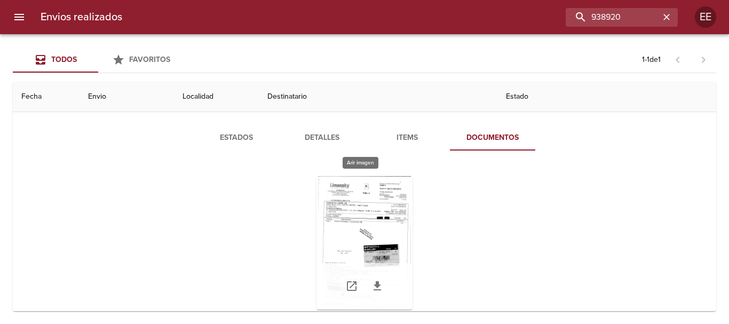
click at [354, 222] on div "Tabla de envíos del cliente" at bounding box center [364, 242] width 96 height 133
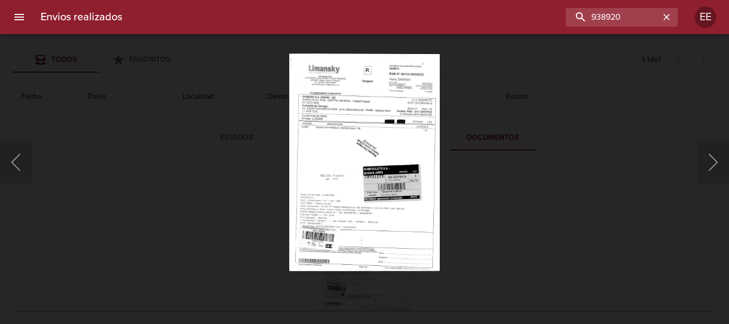
click at [397, 107] on img "Lightbox" at bounding box center [364, 161] width 151 height 217
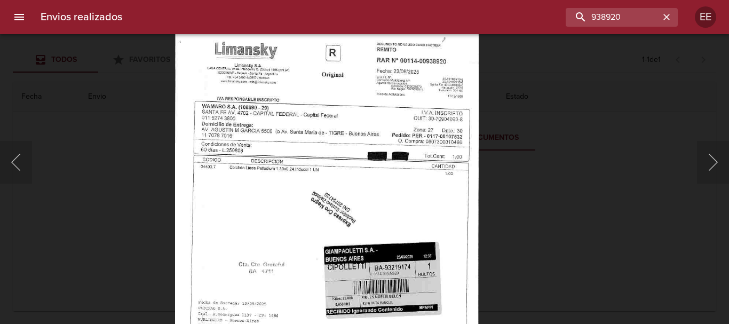
click at [355, 156] on img "Lightbox" at bounding box center [326, 237] width 303 height 436
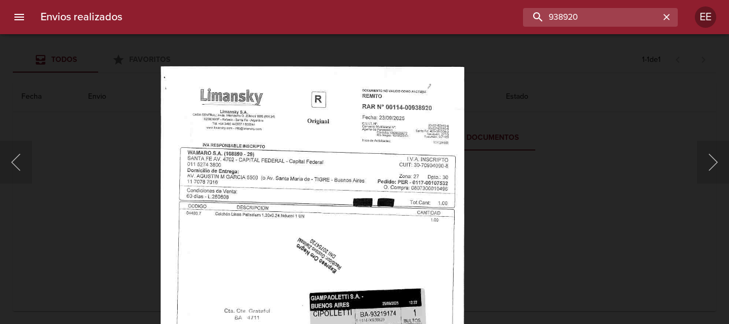
drag, startPoint x: 640, startPoint y: 11, endPoint x: 462, endPoint y: 4, distance: 177.7
click at [462, 4] on div "Envios realizados 938920 EE" at bounding box center [364, 17] width 729 height 34
paste input "51"
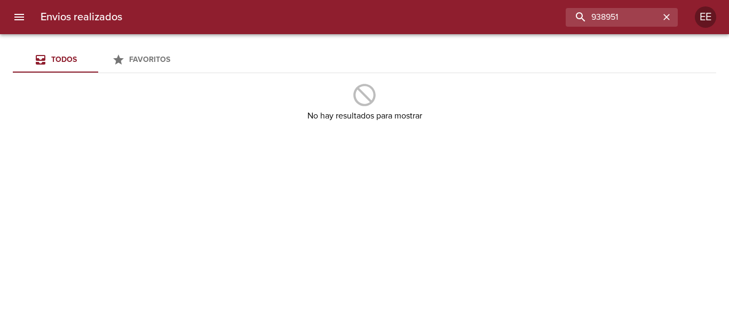
click at [679, 143] on div "Todos Favoritos No hay resultados para mostrar" at bounding box center [364, 179] width 729 height 290
click at [503, 9] on div "938951" at bounding box center [404, 17] width 547 height 19
type input "WA3794"
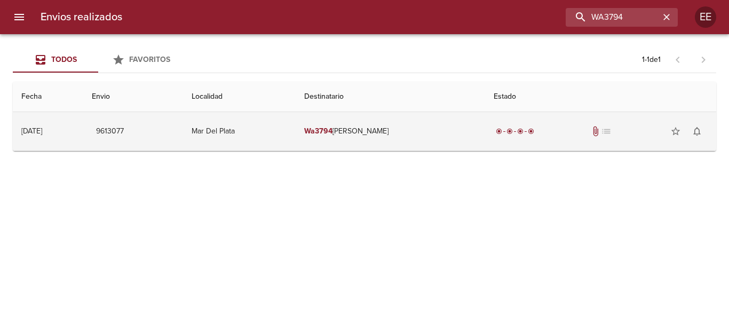
click at [360, 127] on td "Wa3794 Agustina Pascual" at bounding box center [390, 131] width 190 height 38
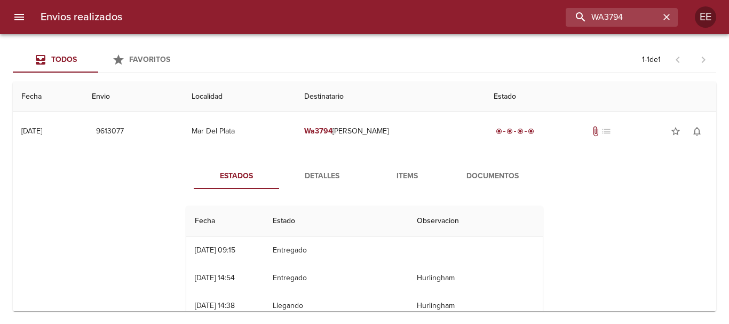
click at [397, 178] on span "Items" at bounding box center [407, 176] width 73 height 13
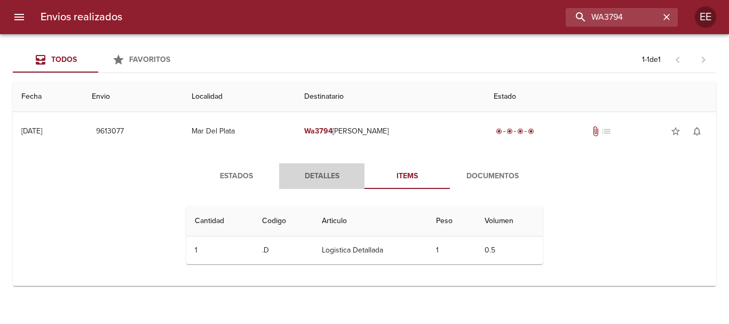
click at [323, 174] on span "Detalles" at bounding box center [321, 176] width 73 height 13
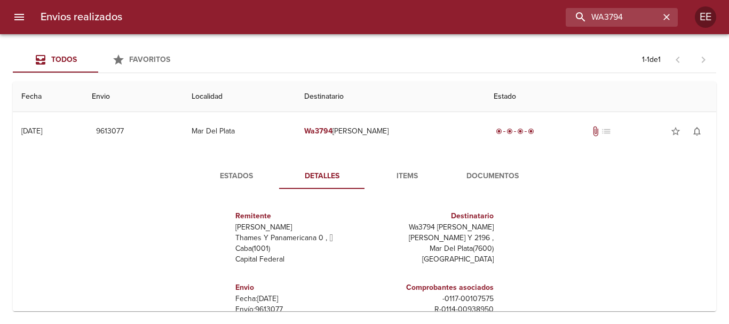
scroll to position [0, 0]
click at [652, 161] on div "Estados Detalles Items Documentos Remitente Wamaro Sa Thames Y Panamericana 0 ,…" at bounding box center [364, 286] width 686 height 272
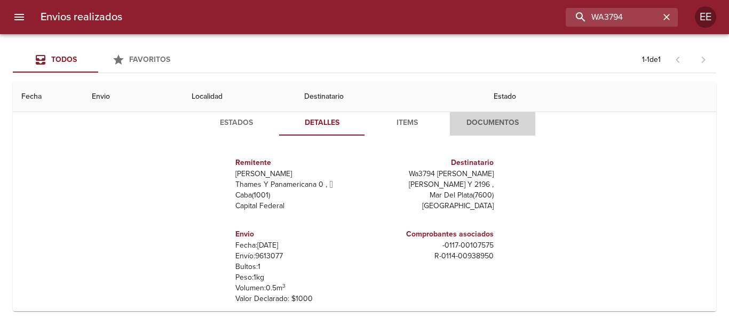
drag, startPoint x: 475, startPoint y: 118, endPoint x: 510, endPoint y: 165, distance: 59.4
click at [475, 118] on span "Documentos" at bounding box center [492, 122] width 73 height 13
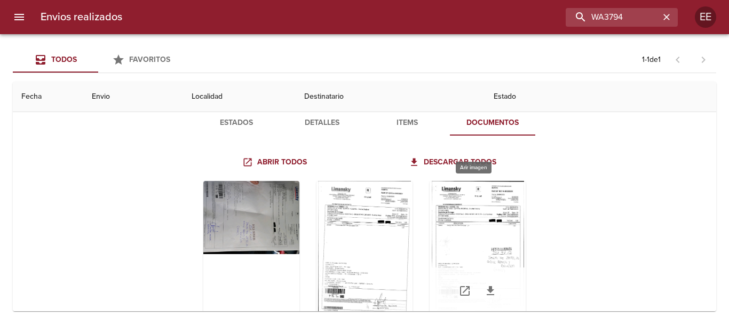
click at [473, 218] on div "Tabla de envíos del cliente" at bounding box center [477, 247] width 96 height 133
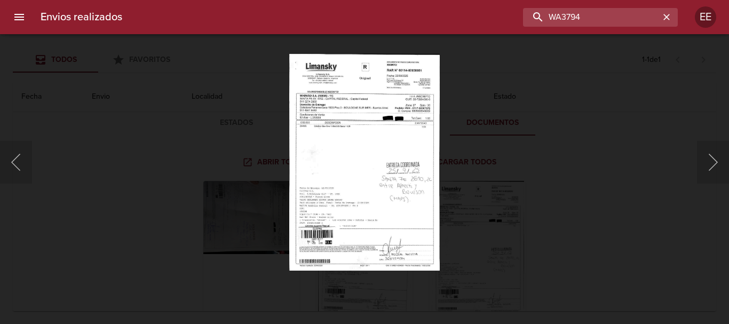
drag, startPoint x: 639, startPoint y: 18, endPoint x: 454, endPoint y: -5, distance: 186.4
click at [454, 0] on html "Envios realizados WA3794 EE Todos Favoritos 1 - 1 de 1 Fecha Envio Localidad De…" at bounding box center [364, 0] width 729 height 0
paste input "938960"
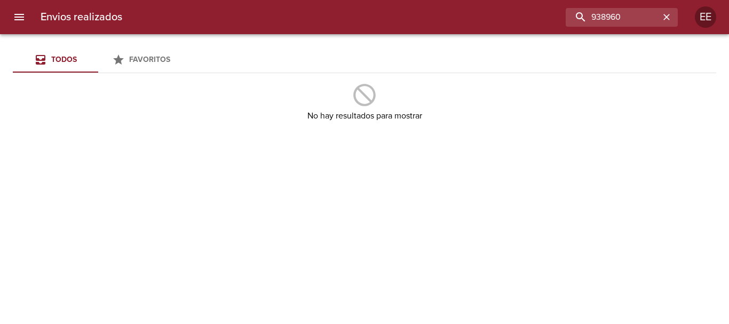
drag, startPoint x: 670, startPoint y: 145, endPoint x: 663, endPoint y: 100, distance: 45.9
click at [670, 145] on div "Todos Favoritos No hay resultados para mostrar" at bounding box center [364, 179] width 729 height 290
drag, startPoint x: 540, startPoint y: 15, endPoint x: 397, endPoint y: 7, distance: 142.6
click at [398, 8] on div "938960" at bounding box center [404, 17] width 547 height 19
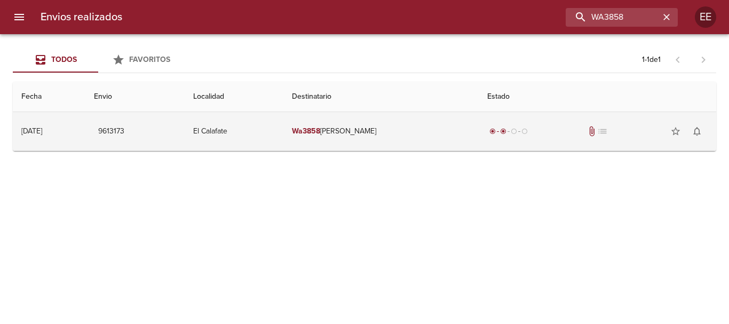
click at [394, 132] on td "Wa3858 Juan Manuel Mansilla" at bounding box center [380, 131] width 195 height 38
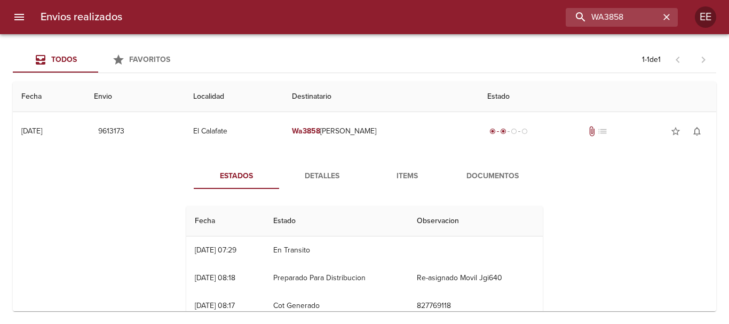
click at [315, 178] on span "Detalles" at bounding box center [321, 176] width 73 height 13
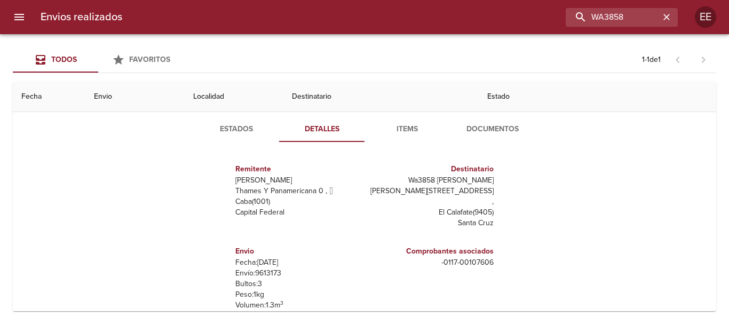
scroll to position [52, 0]
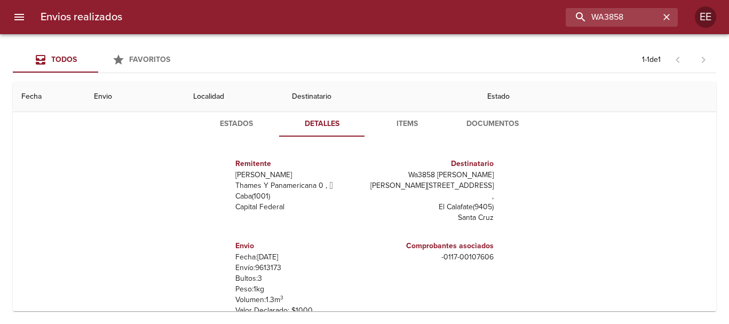
click at [405, 124] on span "Items" at bounding box center [407, 123] width 73 height 13
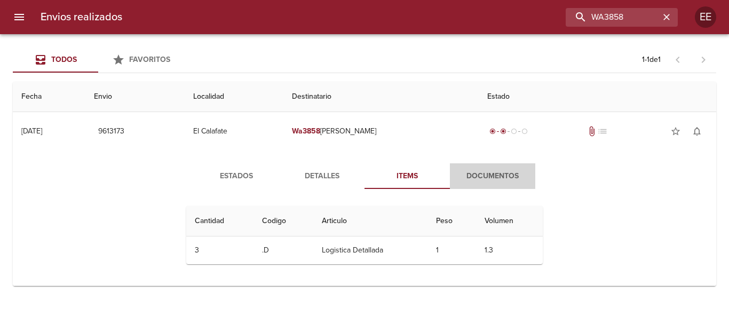
click at [489, 173] on span "Documentos" at bounding box center [492, 176] width 73 height 13
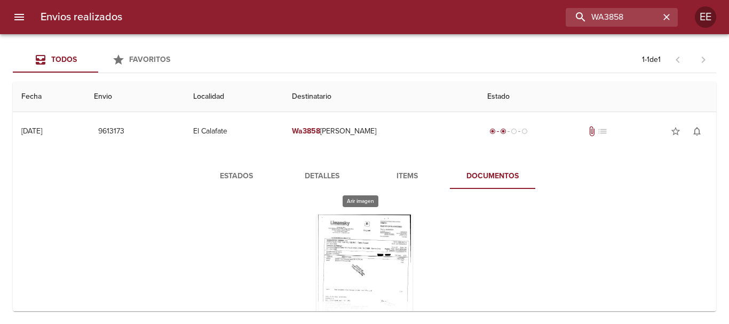
click at [343, 242] on div "Tabla de envíos del cliente" at bounding box center [364, 280] width 96 height 133
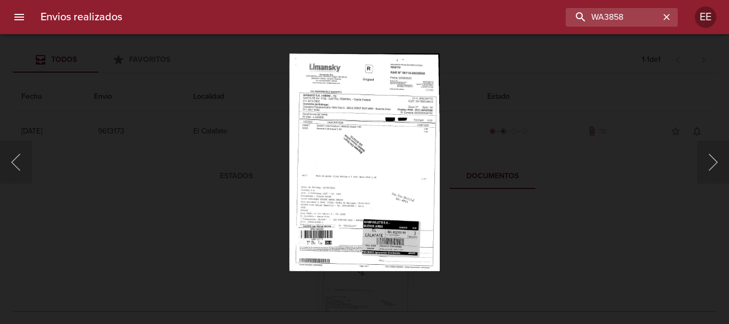
click at [383, 163] on img "Lightbox" at bounding box center [364, 161] width 151 height 217
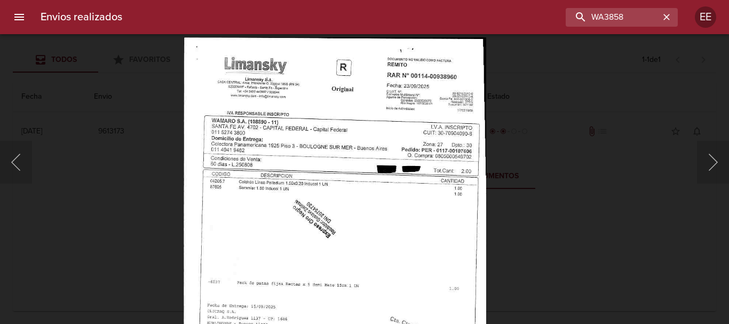
click at [402, 196] on img "Lightbox" at bounding box center [334, 255] width 303 height 436
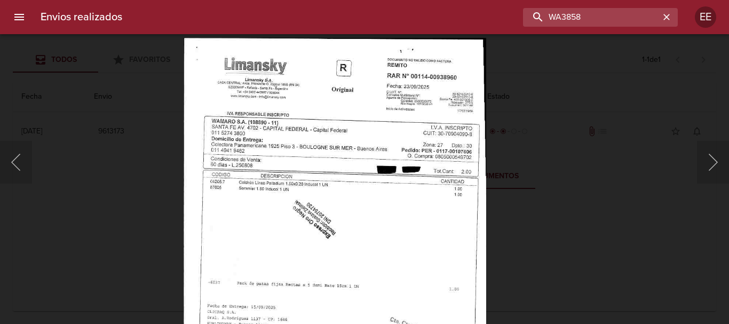
drag, startPoint x: 631, startPoint y: 16, endPoint x: 419, endPoint y: -7, distance: 213.5
click at [419, 0] on html "Envios realizados WA3858 EE Todos Favoritos 1 - 1 de 1 Fecha Envio Localidad De…" at bounding box center [364, 0] width 729 height 0
paste input "938966"
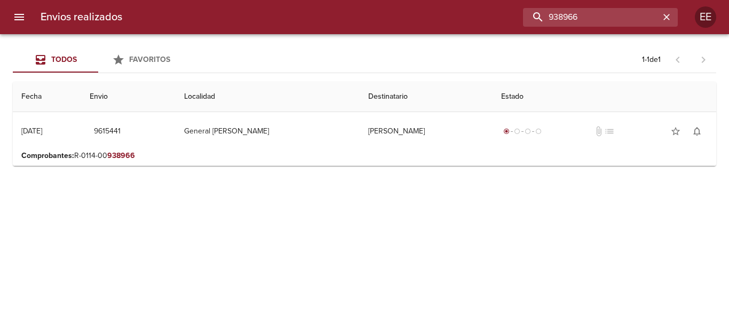
drag, startPoint x: 611, startPoint y: 15, endPoint x: 447, endPoint y: 12, distance: 164.3
click at [447, 12] on div "938966" at bounding box center [404, 17] width 547 height 19
paste input "7"
type input "938967"
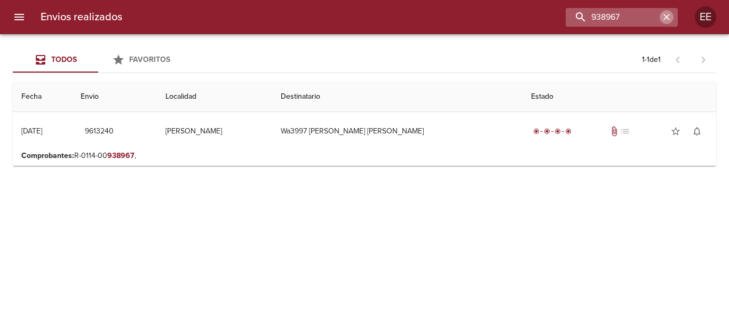
click at [666, 18] on icon "button" at bounding box center [666, 17] width 11 height 11
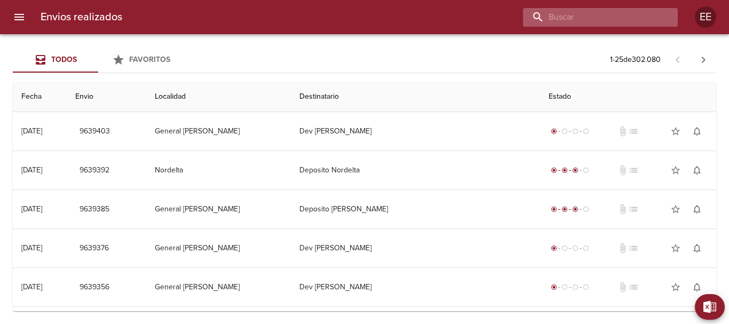
click at [599, 19] on input "buscar" at bounding box center [591, 17] width 137 height 19
paste input "938967"
type input "938967"
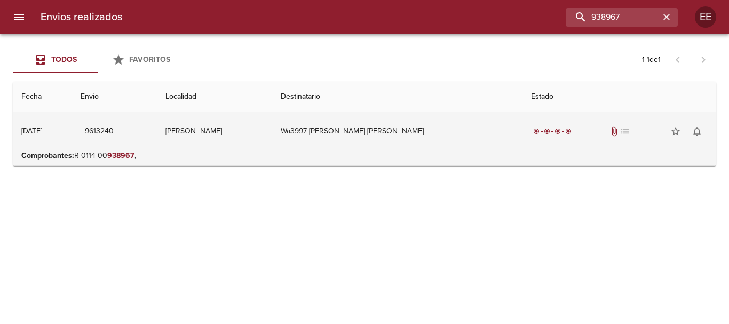
click at [395, 135] on td "Wa3997 Griselda Mariana Wagne" at bounding box center [397, 131] width 251 height 38
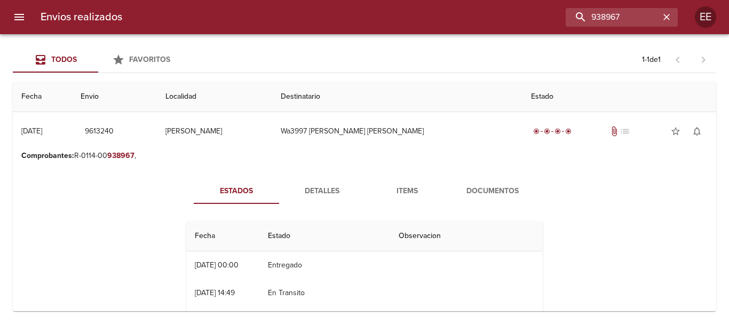
click at [481, 188] on span "Documentos" at bounding box center [492, 191] width 73 height 13
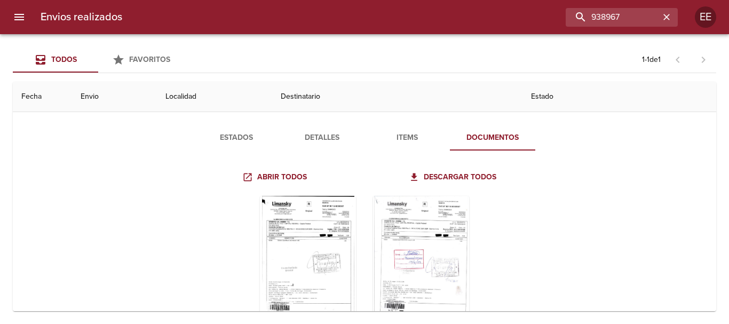
scroll to position [102, 0]
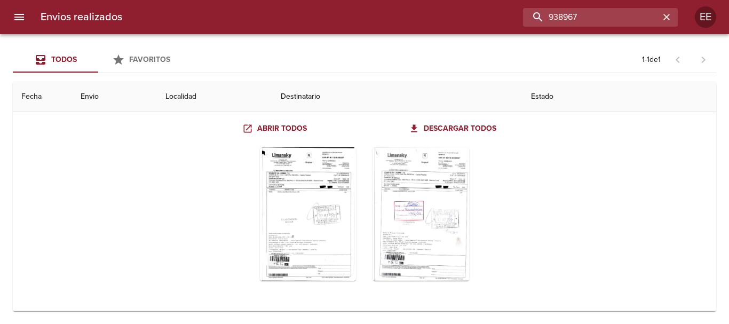
drag, startPoint x: 626, startPoint y: 17, endPoint x: 403, endPoint y: -14, distance: 224.6
click at [403, 0] on html "Envios realizados 938967 EE Todos Favoritos 1 - 1 de 1 Fecha Envio Localidad De…" at bounding box center [364, 0] width 729 height 0
paste input "8"
type input "938968"
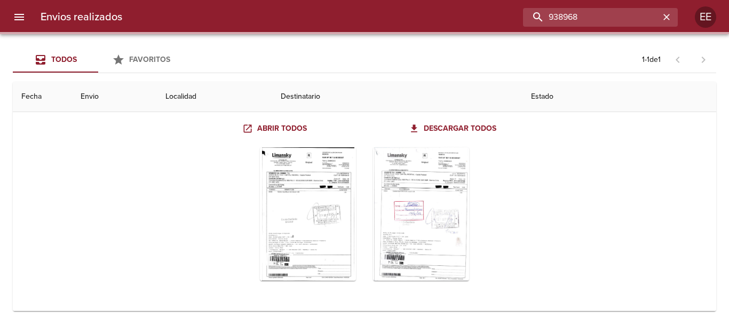
scroll to position [0, 0]
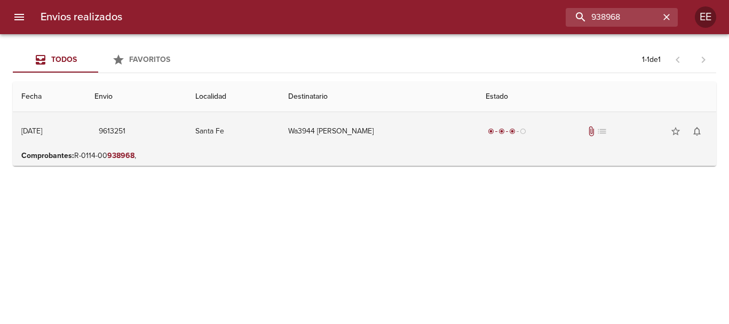
drag, startPoint x: 361, startPoint y: 134, endPoint x: 377, endPoint y: 141, distance: 16.9
click at [365, 136] on td "Wa3944 Ayrton Aab" at bounding box center [377, 131] width 197 height 38
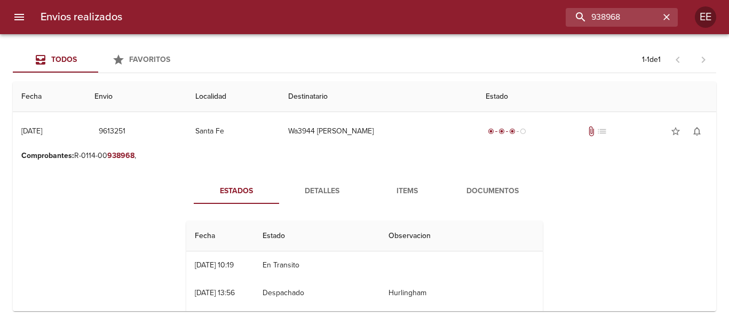
drag, startPoint x: 490, startPoint y: 182, endPoint x: 509, endPoint y: 198, distance: 24.2
click at [490, 183] on button "Documentos" at bounding box center [492, 191] width 85 height 26
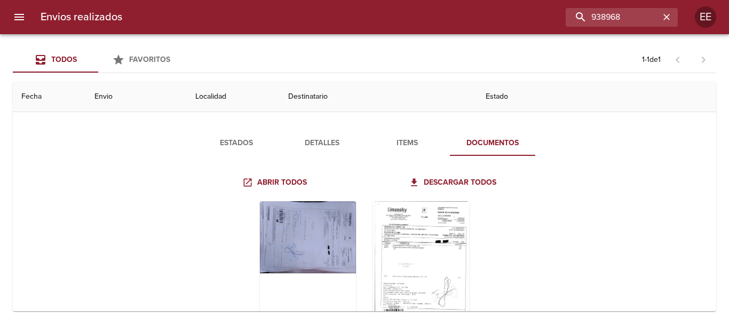
scroll to position [62, 0]
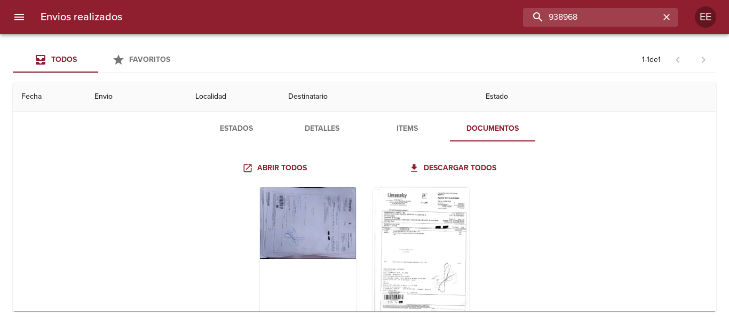
drag, startPoint x: 634, startPoint y: 12, endPoint x: 497, endPoint y: 12, distance: 137.1
click at [497, 12] on div "938968" at bounding box center [404, 17] width 547 height 19
paste input "9"
type input "938969"
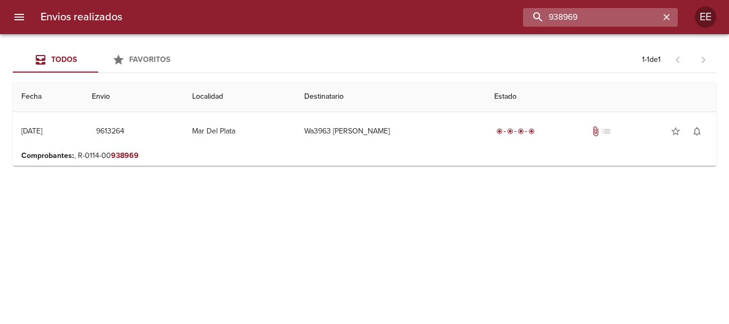
scroll to position [0, 0]
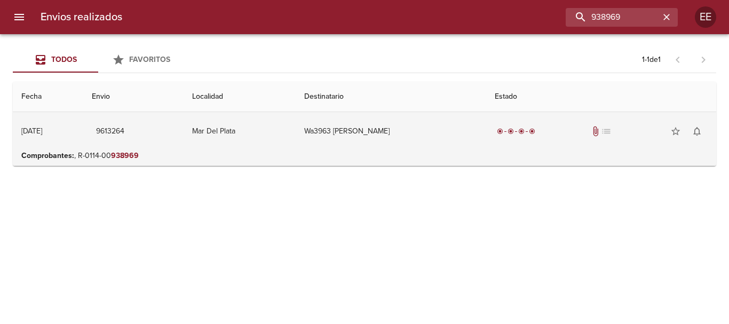
click at [420, 135] on td "Wa3963 Diana Esther Rozas" at bounding box center [390, 131] width 190 height 38
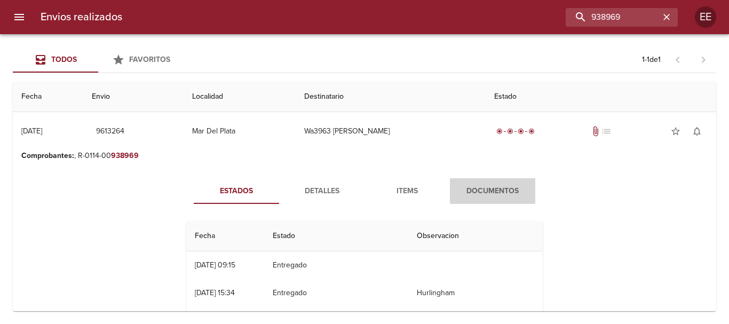
drag, startPoint x: 474, startPoint y: 193, endPoint x: 505, endPoint y: 202, distance: 31.7
click at [475, 193] on span "Documentos" at bounding box center [492, 191] width 73 height 13
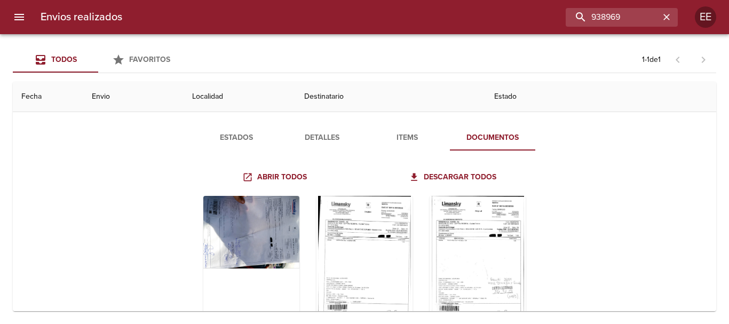
scroll to position [102, 0]
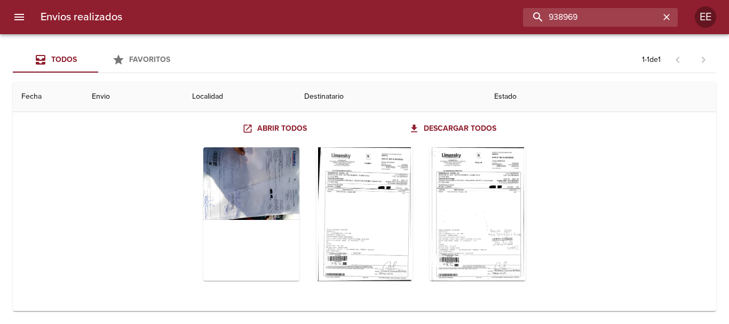
drag, startPoint x: 626, startPoint y: 14, endPoint x: 485, endPoint y: 12, distance: 141.3
click at [485, 12] on div "938969" at bounding box center [404, 17] width 547 height 19
paste input "70"
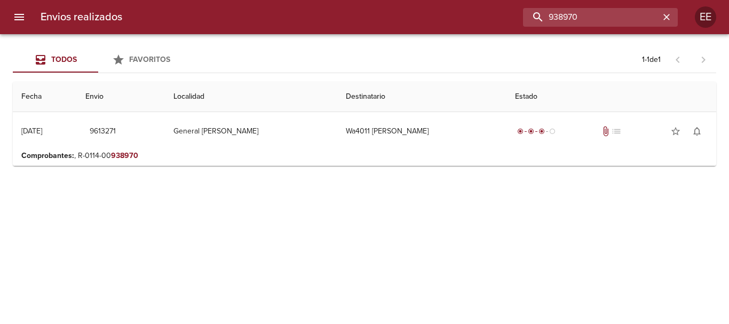
scroll to position [0, 0]
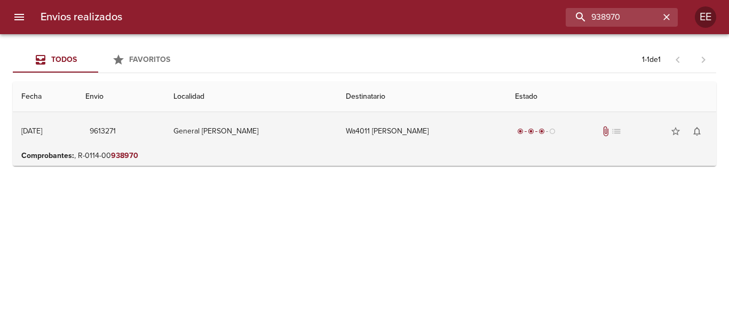
click at [388, 130] on td "Wa4011 Fernandez Diego" at bounding box center [421, 131] width 169 height 38
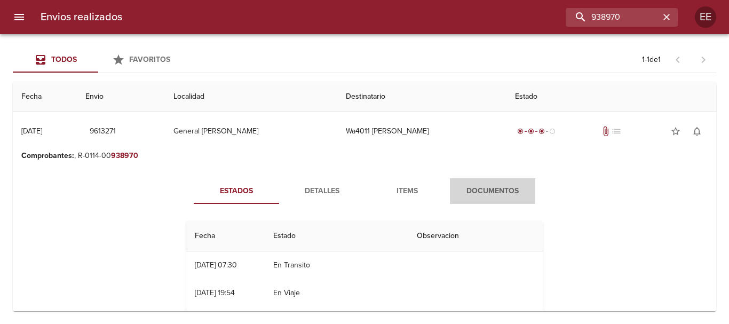
click at [486, 183] on button "Documentos" at bounding box center [492, 191] width 85 height 26
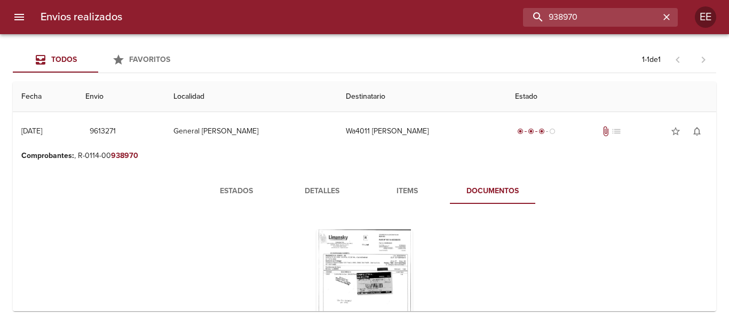
drag, startPoint x: 627, startPoint y: 14, endPoint x: 455, endPoint y: -9, distance: 172.7
click at [455, 0] on html "Envios realizados 938970 EE Todos Favoritos 1 - 1 de 1 Fecha Envio Localidad De…" at bounding box center [364, 0] width 729 height 0
paste input "40138"
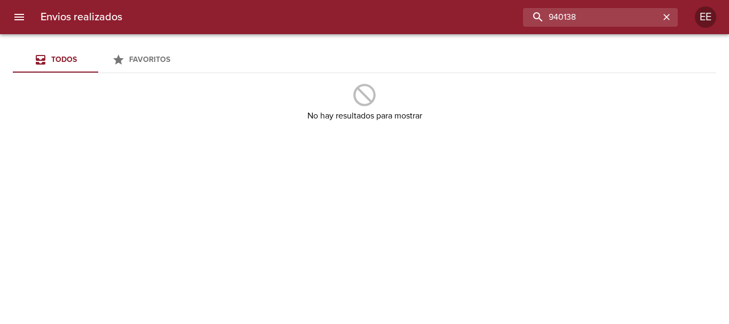
drag, startPoint x: 590, startPoint y: 14, endPoint x: 442, endPoint y: 12, distance: 148.3
click at [442, 12] on div "940138" at bounding box center [404, 17] width 547 height 19
type input "WA4125"
click at [603, 9] on input "WA4125" at bounding box center [591, 17] width 137 height 19
click at [671, 14] on icon "button" at bounding box center [666, 17] width 11 height 11
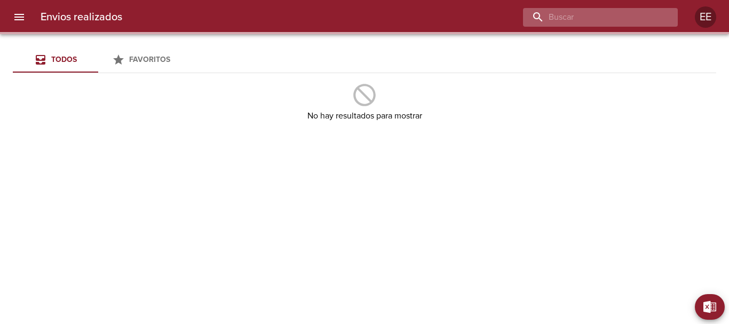
click at [635, 16] on input "buscar" at bounding box center [591, 17] width 137 height 19
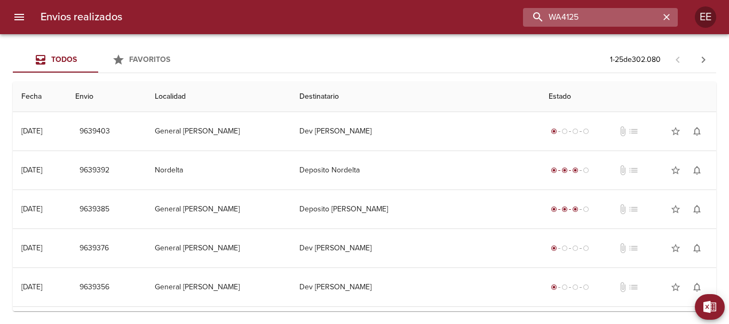
type input "WA4125"
